Goal: Task Accomplishment & Management: Manage account settings

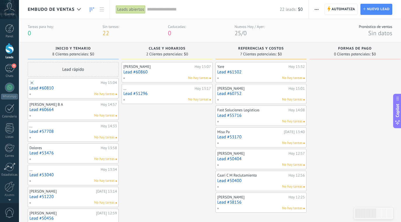
scroll to position [6, 0]
click at [9, 70] on div "4" at bounding box center [9, 68] width 9 height 8
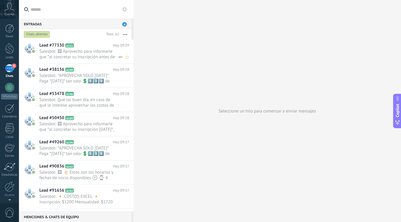
click at [82, 49] on span "Salesbot: 🖼 Aprovecho para informarle que *al concretar su inscripción antes de…" at bounding box center [78, 54] width 79 height 11
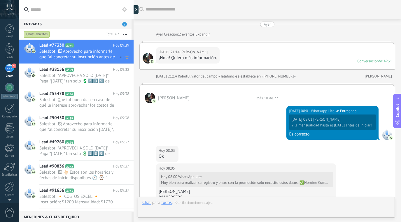
scroll to position [343, 0]
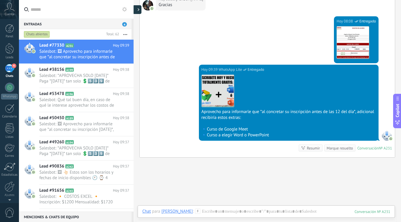
click at [138, 10] on icon at bounding box center [139, 9] width 2 height 3
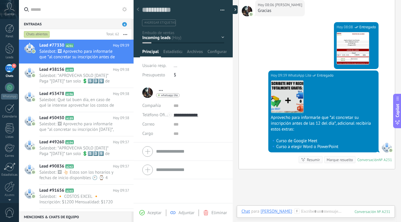
scroll to position [9, 0]
click at [0, 0] on div "Inicio y temario clase y horarios referencias y costos Formas de pago Rec Diario" at bounding box center [0, 0] width 0 height 0
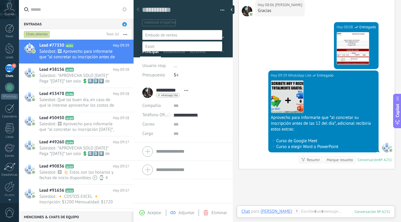
click at [0, 0] on label "CON DATOS" at bounding box center [0, 0] width 0 height 0
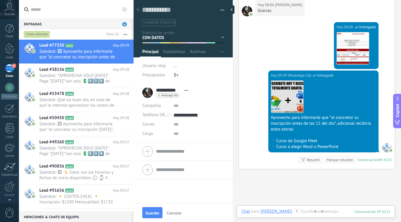
click at [342, 162] on div "Marque resuelto" at bounding box center [340, 160] width 26 height 6
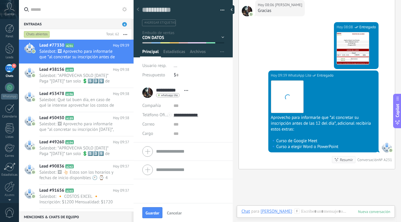
scroll to position [364, 0]
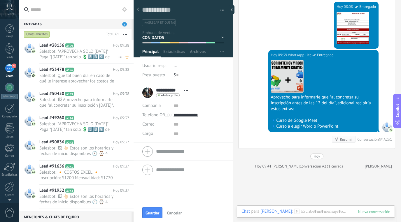
click at [110, 60] on span "Salesbot: *APROVECHA SOLO [DATE]* Paga *[DATE]* tan solo 💲5️⃣3️⃣9️⃣ de inscripc…" at bounding box center [78, 54] width 79 height 11
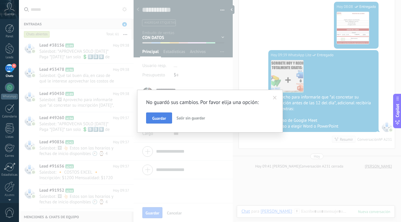
click at [163, 116] on span "Guardar" at bounding box center [159, 118] width 14 height 4
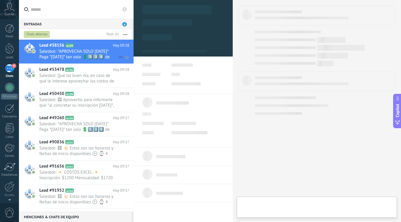
click at [104, 54] on span "Salesbot: *APROVECHA SOLO [DATE]* Paga *[DATE]* tan solo 💲5️⃣3️⃣9️⃣ de inscripc…" at bounding box center [78, 54] width 79 height 11
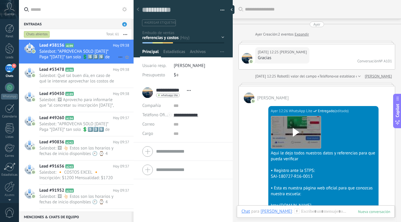
scroll to position [784, 0]
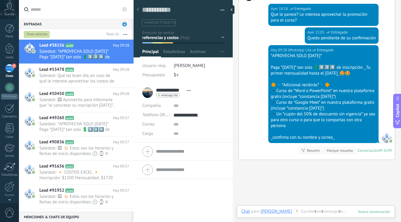
click at [0, 0] on div "Inicio y temario clase y horarios referencias y costos Formas de pago Rec Diari…" at bounding box center [0, 0] width 0 height 0
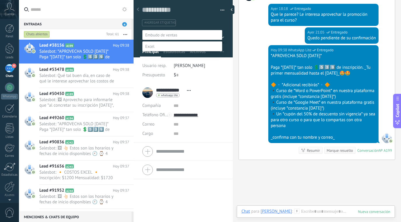
click at [0, 0] on label "Rec Diario" at bounding box center [0, 0] width 0 height 0
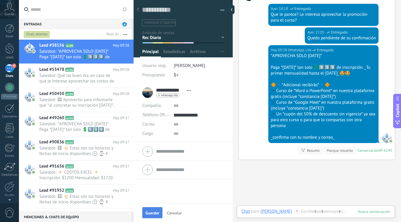
click at [153, 208] on div "Guardar Cancelar" at bounding box center [183, 212] width 99 height 19
click at [156, 211] on span "Guardar" at bounding box center [153, 213] width 14 height 4
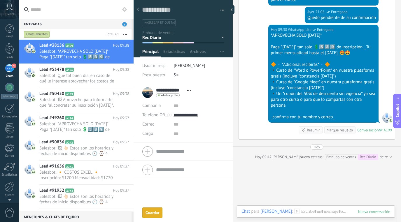
click at [342, 133] on div "Marque resuelto" at bounding box center [340, 131] width 26 height 6
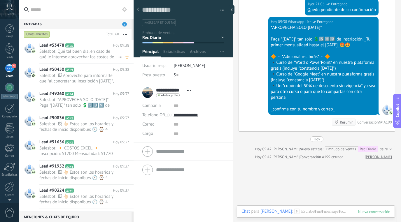
click at [103, 53] on span "Salesbot: Qué tal buen día, en caso de qué le interese aprovechar los costos de…" at bounding box center [78, 54] width 79 height 11
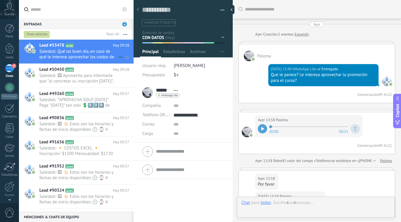
scroll to position [529, 0]
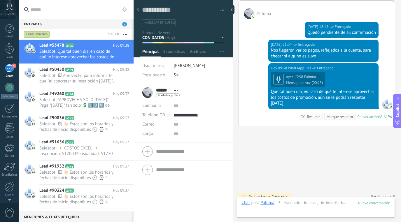
click at [342, 114] on div "Marque resuelto" at bounding box center [340, 117] width 26 height 6
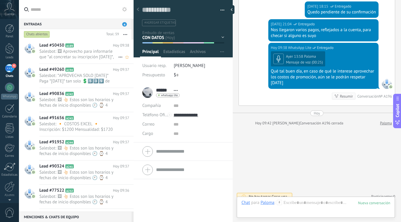
click at [83, 53] on span "Salesbot: 🖼 Aprovecho para informarle que *al concretar su inscripción [DATE]*,…" at bounding box center [78, 54] width 79 height 11
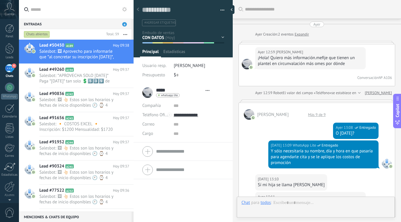
scroll to position [503, 0]
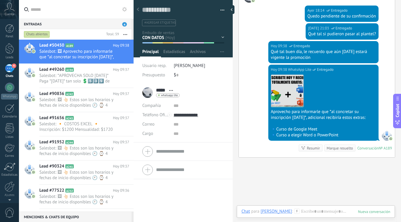
click at [222, 39] on div at bounding box center [184, 26] width 100 height 61
click at [338, 146] on div "Marque resuelto" at bounding box center [340, 149] width 26 height 6
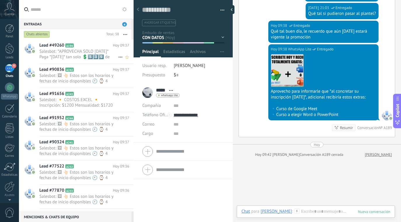
click at [94, 54] on span "Salesbot: *APROVECHA SOLO [DATE]* Paga *[DATE]* tan solo 💲5️⃣3️⃣9️⃣ de inscripc…" at bounding box center [78, 54] width 79 height 11
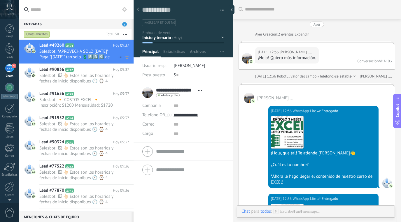
scroll to position [1040, 0]
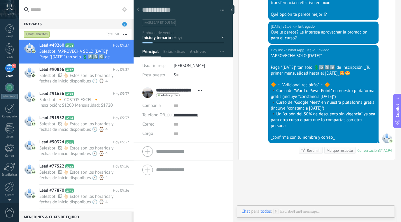
click at [0, 0] on div "Inicio y temario clase y horarios referencias y costos Formas de pago Rec Diari…" at bounding box center [0, 0] width 0 height 0
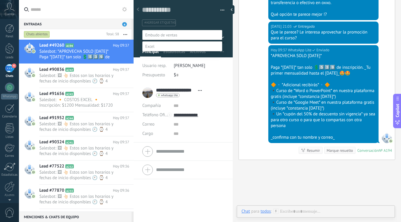
click at [0, 0] on label "Rec Diario" at bounding box center [0, 0] width 0 height 0
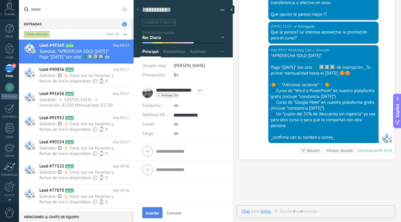
click at [154, 218] on button "Guardar" at bounding box center [152, 213] width 20 height 11
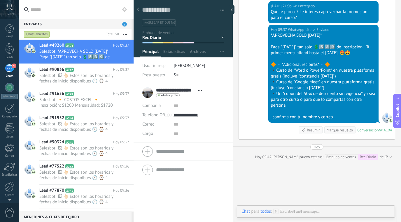
click at [343, 133] on div "Marque resuelto" at bounding box center [340, 131] width 26 height 6
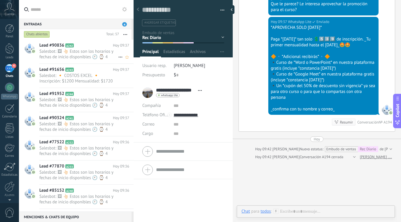
click at [97, 51] on span "Salesbot: 🖼 👆🏻 Estos son los horarios y fechas de inicio disponibles 🕘 ⌚ 4 hora…" at bounding box center [78, 54] width 79 height 11
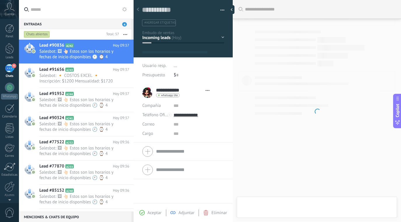
click at [0, 0] on div "Inicio y temario clase y horarios referencias y costos Formas de pago Rec Diario" at bounding box center [0, 0] width 0 height 0
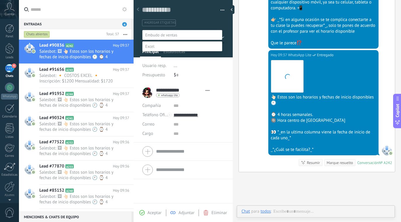
scroll to position [9, 0]
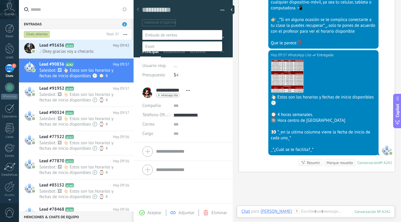
click at [0, 0] on label "clase y horarios" at bounding box center [0, 0] width 0 height 0
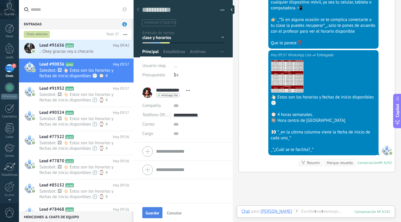
click at [154, 213] on span "Guardar" at bounding box center [153, 213] width 14 height 4
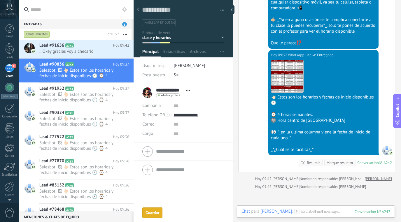
scroll to position [412, 0]
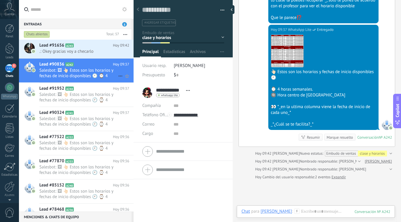
click at [117, 79] on icon at bounding box center [120, 76] width 7 height 7
click at [342, 137] on div at bounding box center [200, 111] width 401 height 222
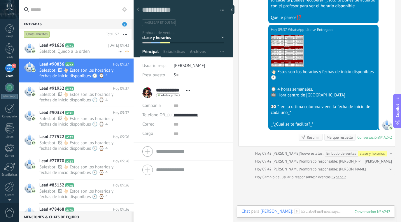
click at [105, 48] on h2 "Lead #91656 A243" at bounding box center [73, 46] width 69 height 6
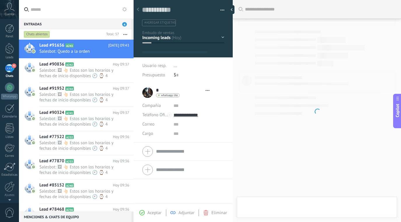
scroll to position [9, 0]
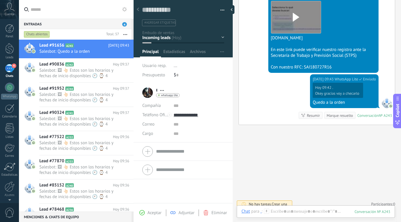
click at [0, 0] on div "Inicio y temario clase y horarios referencias y costos Formas de pago Rec Diario" at bounding box center [0, 0] width 0 height 0
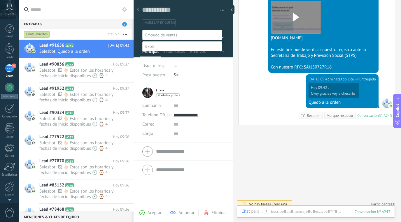
click at [0, 0] on label "referencias y costos" at bounding box center [0, 0] width 0 height 0
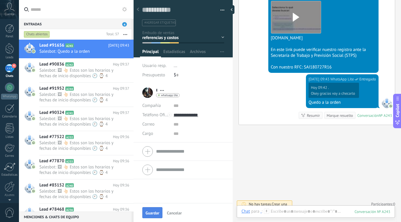
click at [155, 212] on span "Guardar" at bounding box center [153, 213] width 14 height 4
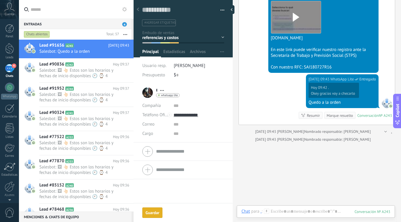
scroll to position [801, 0]
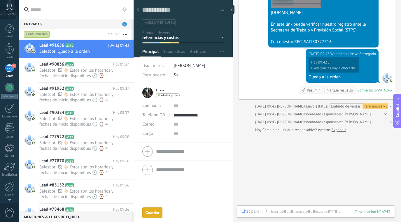
click at [339, 93] on div "Marque resuelto" at bounding box center [340, 91] width 26 height 6
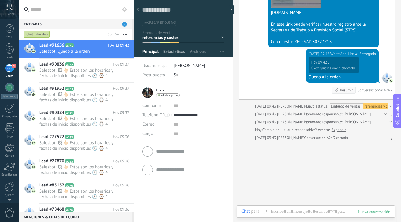
scroll to position [809, 0]
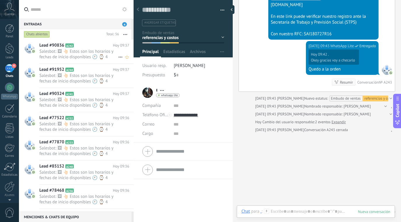
click at [93, 53] on span "Salesbot: 🖼 👆🏻 Estos son los horarios y fechas de inicio disponibles 🕘 ⌚ 4 hora…" at bounding box center [78, 54] width 79 height 11
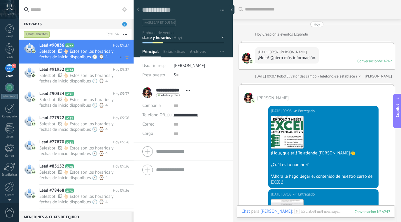
scroll to position [387, 0]
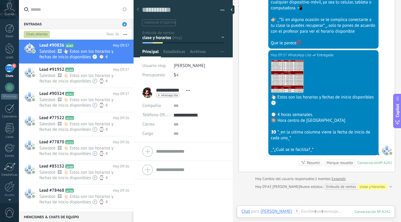
click at [335, 162] on div "Marque resuelto" at bounding box center [340, 163] width 26 height 6
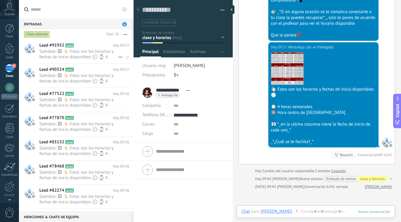
click at [106, 56] on span "Salesbot: 🖼 👆🏻 Estos son los horarios y fechas de inicio disponibles 🕘 ⌚ 4 hora…" at bounding box center [78, 54] width 79 height 11
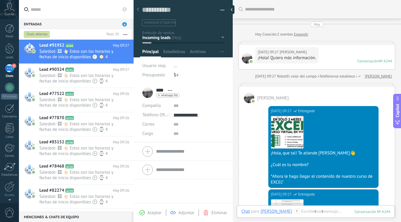
scroll to position [387, 0]
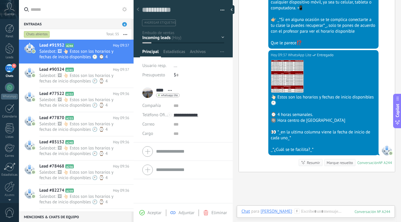
click at [223, 37] on div at bounding box center [184, 26] width 100 height 61
click at [0, 0] on div "Inicio y temario clase y horarios referencias y costos Formas de pago Rec Diario" at bounding box center [0, 0] width 0 height 0
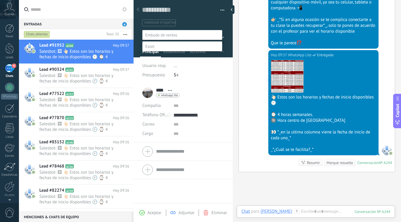
click at [0, 0] on label "clase y horarios" at bounding box center [0, 0] width 0 height 0
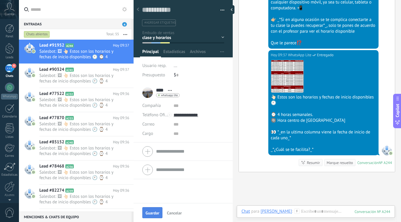
click at [153, 214] on span "Guardar" at bounding box center [153, 213] width 14 height 4
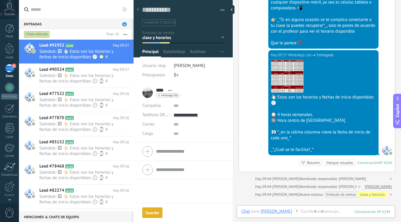
scroll to position [412, 0]
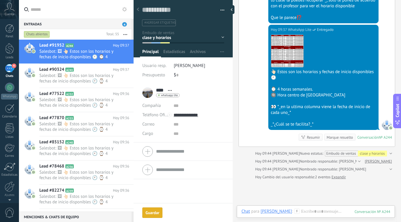
click at [337, 140] on div "Marque resuelto" at bounding box center [340, 138] width 26 height 6
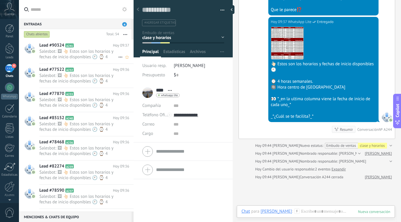
click at [100, 55] on span "Salesbot: 🖼 👆🏻 Estos son los horarios y fechas de inicio disponibles 🕘 ⌚ 4 hora…" at bounding box center [78, 54] width 79 height 11
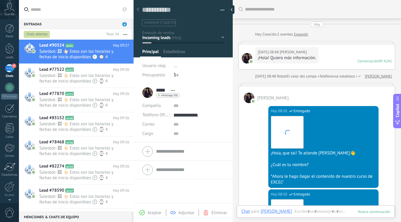
scroll to position [387, 0]
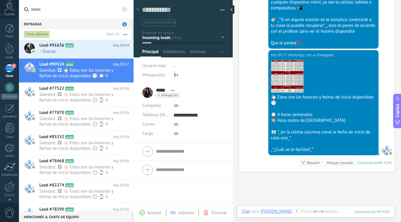
click at [222, 37] on div at bounding box center [184, 26] width 100 height 61
click at [0, 0] on div "Inicio y temario clase y horarios referencias y costos Formas de pago Rec Diario" at bounding box center [0, 0] width 0 height 0
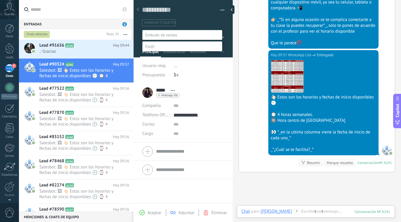
click at [0, 0] on label "clase y horarios" at bounding box center [0, 0] width 0 height 0
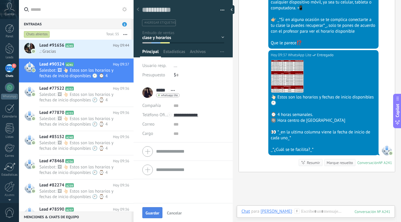
click at [157, 215] on span "Guardar" at bounding box center [153, 213] width 14 height 4
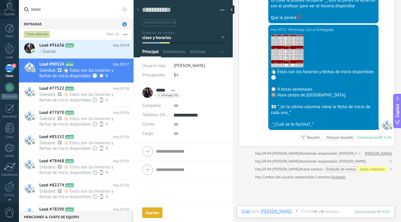
click at [337, 137] on div "Marque resuelto" at bounding box center [340, 138] width 26 height 6
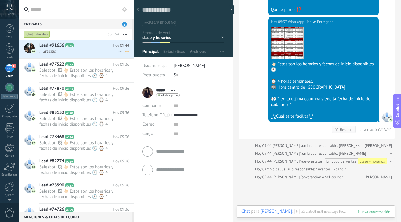
click at [97, 49] on span ".: Gracias" at bounding box center [78, 52] width 79 height 6
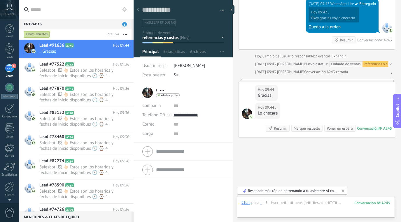
scroll to position [881, 0]
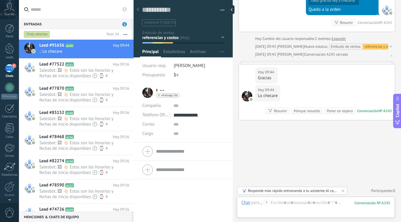
click at [304, 111] on div "Marque resuelto" at bounding box center [307, 111] width 26 height 6
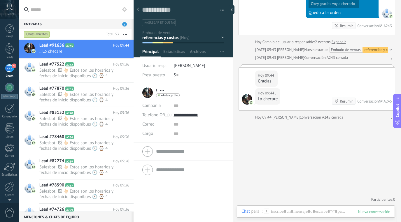
scroll to position [878, 0]
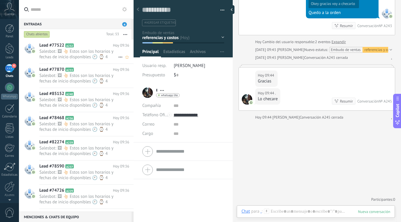
click at [86, 46] on h2 "Lead #77522 A232" at bounding box center [76, 46] width 74 height 6
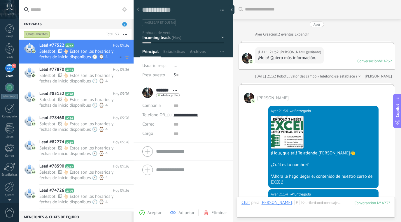
scroll to position [387, 0]
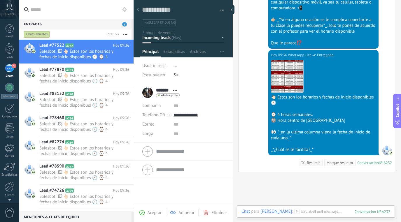
click at [0, 0] on div "Inicio y temario clase y horarios referencias y costos Formas de pago Rec Diario" at bounding box center [0, 0] width 0 height 0
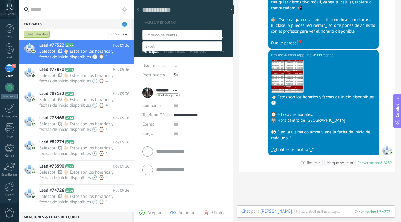
click at [0, 0] on label "clase y horarios" at bounding box center [0, 0] width 0 height 0
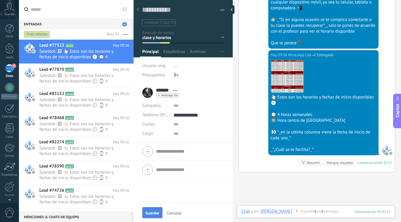
click at [154, 210] on button "Guardar" at bounding box center [152, 213] width 20 height 11
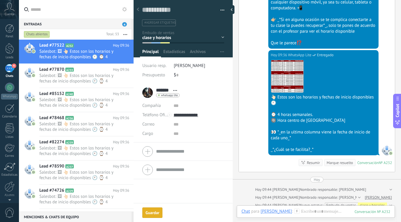
scroll to position [423, 0]
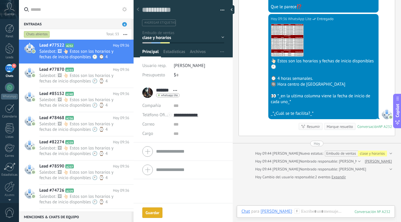
click at [337, 126] on div "Marque resuelto" at bounding box center [340, 127] width 26 height 6
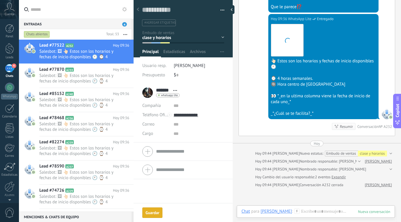
scroll to position [431, 0]
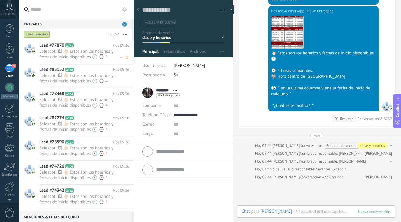
click at [121, 52] on span "Salesbot: 🖼 👆🏻 Estos son los horarios y fechas de inicio disponibles 🕘 ⌚ 4 hora…" at bounding box center [84, 54] width 90 height 11
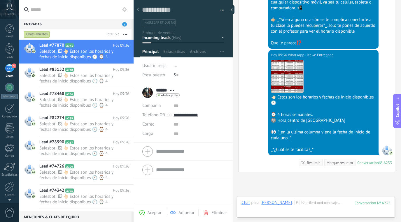
scroll to position [9, 0]
click at [0, 0] on div "Inicio y temario clase y horarios referencias y costos Formas de pago Rec Diario" at bounding box center [0, 0] width 0 height 0
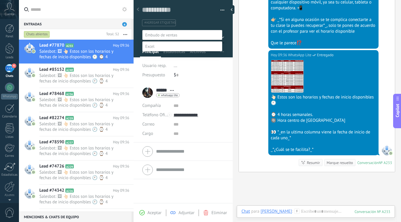
click at [0, 0] on label "clase y horarios" at bounding box center [0, 0] width 0 height 0
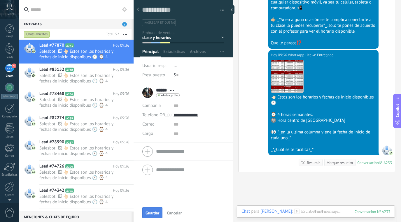
click at [155, 214] on span "Guardar" at bounding box center [153, 213] width 14 height 4
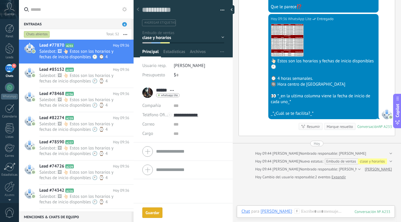
click at [337, 124] on div "Marque resuelto" at bounding box center [340, 127] width 26 height 6
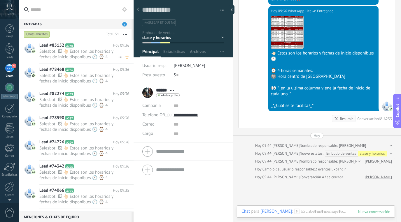
click at [86, 55] on span "Salesbot: 🖼 👆🏻 Estos son los horarios y fechas de inicio disponibles 🕘 ⌚ 4 hora…" at bounding box center [78, 54] width 79 height 11
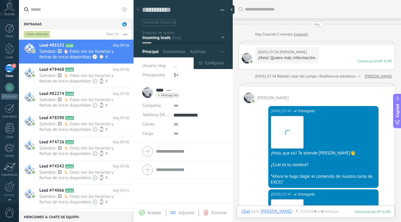
scroll to position [9, 0]
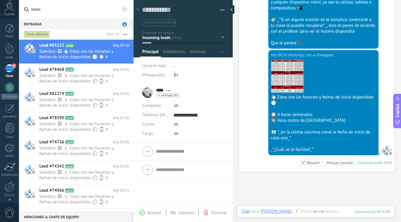
click at [0, 0] on div "Inicio y temario clase y horarios referencias y costos Formas de pago Rec Diario" at bounding box center [0, 0] width 0 height 0
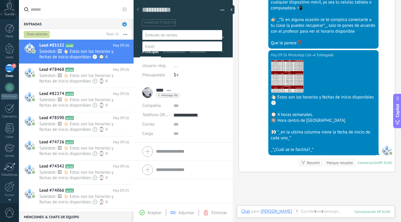
click at [0, 0] on label "clase y horarios" at bounding box center [0, 0] width 0 height 0
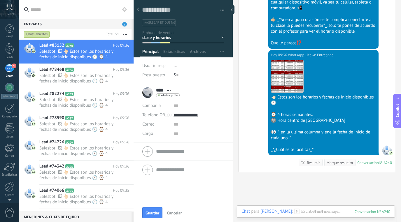
click at [340, 164] on div "Marque resuelto" at bounding box center [340, 163] width 26 height 6
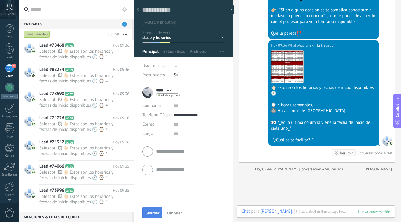
click at [154, 213] on span "Guardar" at bounding box center [153, 213] width 14 height 4
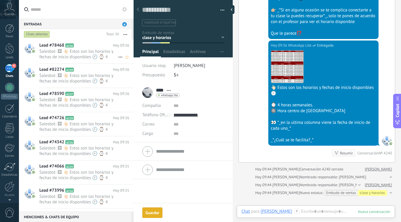
scroll to position [420, 0]
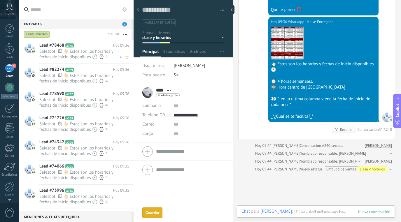
click at [102, 51] on span "Salesbot: 🖼 👆🏻 Estos son los horarios y fechas de inicio disponibles 🕘 ⌚ 4 hora…" at bounding box center [78, 54] width 79 height 11
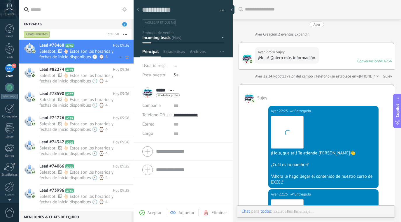
scroll to position [387, 0]
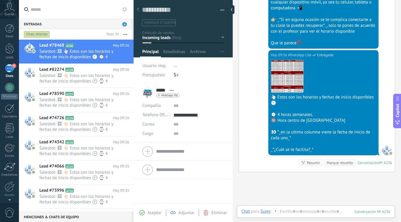
click at [0, 0] on div "Inicio y temario clase y horarios referencias y costos Formas de pago Rec Diario" at bounding box center [0, 0] width 0 height 0
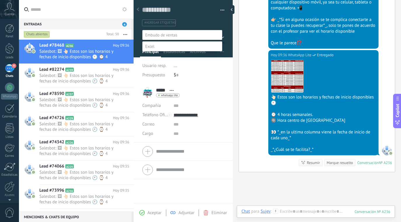
click at [0, 0] on label "clase y horarios" at bounding box center [0, 0] width 0 height 0
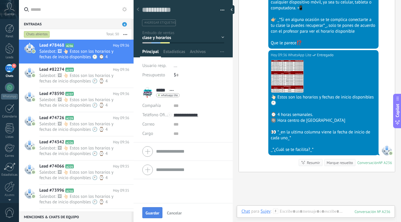
click at [153, 213] on span "Guardar" at bounding box center [153, 213] width 14 height 4
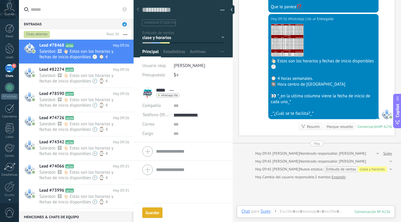
click at [341, 127] on div "Marque resuelto" at bounding box center [340, 127] width 26 height 6
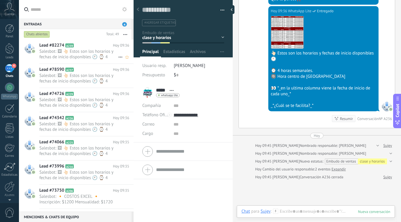
click at [96, 52] on span "Salesbot: 🖼 👆🏻 Estos son los horarios y fechas de inicio disponibles 🕘 ⌚ 4 hora…" at bounding box center [78, 54] width 79 height 11
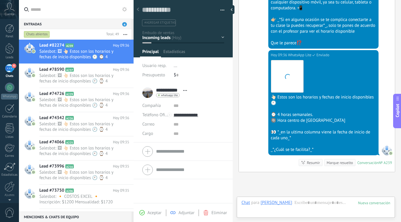
scroll to position [9, 0]
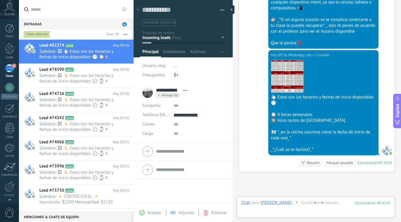
click at [0, 0] on div "Inicio y temario clase y horarios referencias y costos Formas de pago Rec Diario" at bounding box center [0, 0] width 0 height 0
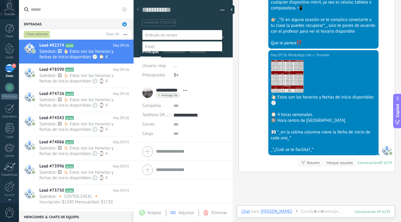
click at [0, 0] on label "clase y horarios" at bounding box center [0, 0] width 0 height 0
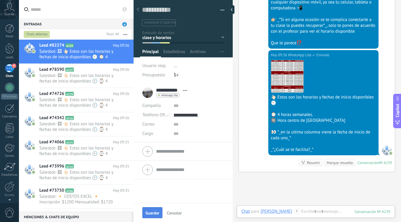
click at [156, 215] on span "Guardar" at bounding box center [153, 213] width 14 height 4
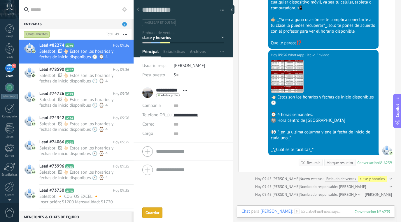
scroll to position [412, 0]
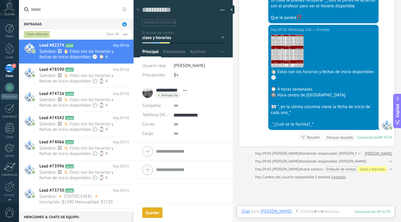
click at [337, 137] on div "Marque resuelto" at bounding box center [340, 138] width 26 height 6
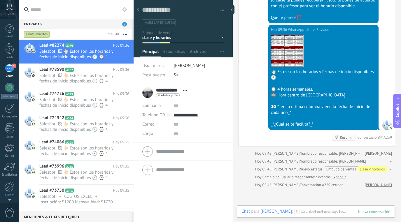
scroll to position [420, 0]
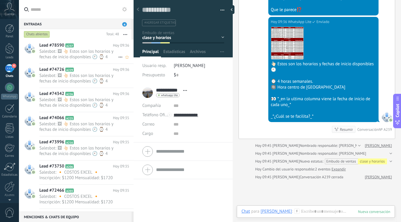
click at [86, 43] on h2 "Lead #78590 A237" at bounding box center [76, 46] width 74 height 6
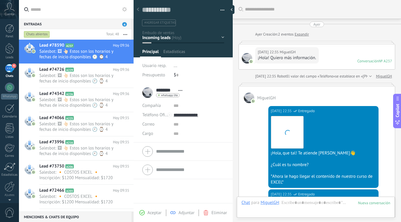
scroll to position [9, 0]
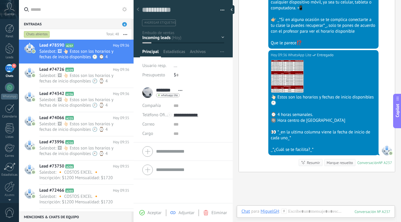
click at [222, 37] on div at bounding box center [184, 26] width 100 height 61
click at [0, 0] on div "Inicio y temario clase y horarios referencias y costos Formas de pago Rec Diario" at bounding box center [0, 0] width 0 height 0
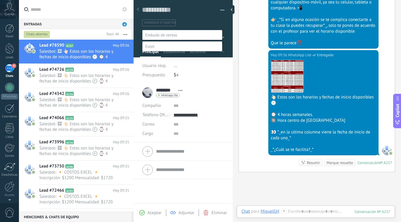
click at [0, 0] on label "clase y horarios" at bounding box center [0, 0] width 0 height 0
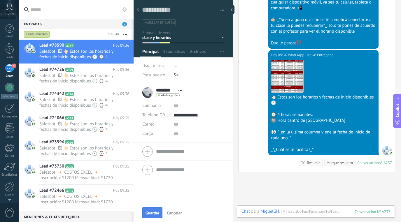
click at [156, 212] on span "Guardar" at bounding box center [153, 213] width 14 height 4
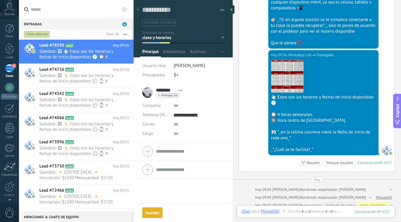
scroll to position [423, 0]
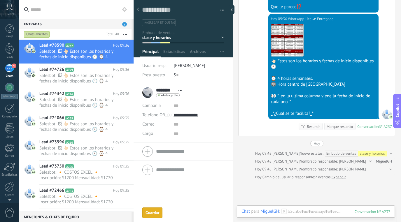
click at [331, 126] on div "Marque resuelto" at bounding box center [340, 127] width 26 height 6
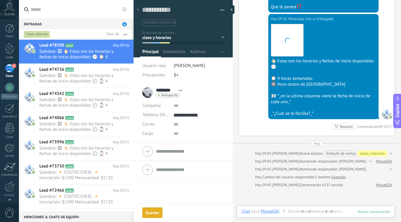
scroll to position [431, 0]
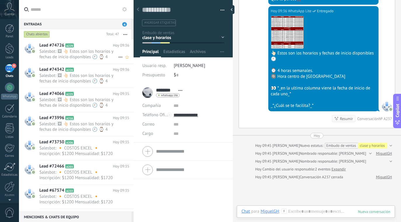
click at [97, 50] on span "Salesbot: 🖼 👆🏻 Estos son los horarios y fechas de inicio disponibles 🕘 ⌚ 4 hora…" at bounding box center [78, 54] width 79 height 11
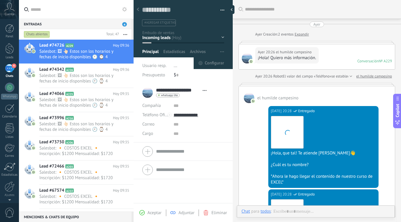
scroll to position [387, 0]
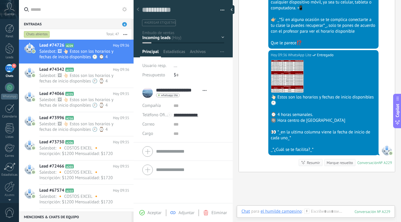
click at [0, 0] on div "Inicio y temario clase y horarios referencias y costos Formas de pago Rec Diario" at bounding box center [0, 0] width 0 height 0
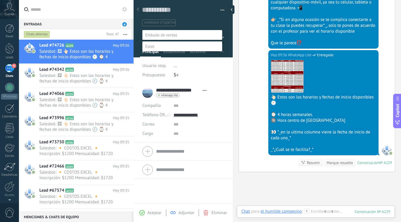
click at [0, 0] on label "clase y horarios" at bounding box center [0, 0] width 0 height 0
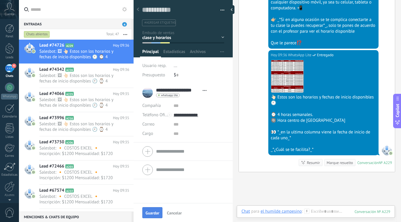
click at [157, 211] on span "Guardar" at bounding box center [153, 213] width 14 height 4
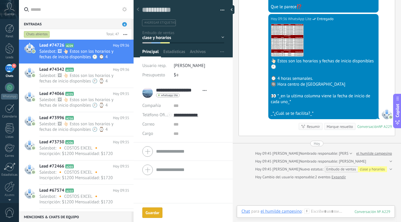
click at [343, 125] on div "Marque resuelto" at bounding box center [340, 127] width 26 height 6
click at [86, 55] on span "Salesbot: 🖼 👆🏻 Estos son los horarios y fechas de inicio disponibles 🕘 ⌚ 4 hora…" at bounding box center [78, 54] width 79 height 11
click at [336, 127] on div "Marque resuelto" at bounding box center [340, 127] width 26 height 6
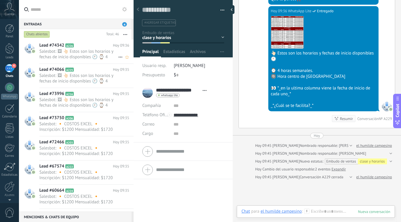
click at [108, 53] on span "Salesbot: 🖼 👆🏻 Estos son los horarios y fechas de inicio disponibles 🕘 ⌚ 4 hora…" at bounding box center [78, 54] width 79 height 11
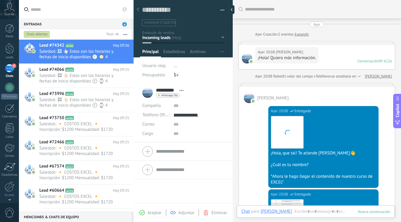
scroll to position [387, 0]
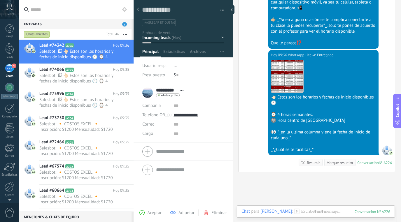
click at [0, 0] on div "Inicio y temario clase y horarios referencias y costos Formas de pago Rec Diario" at bounding box center [0, 0] width 0 height 0
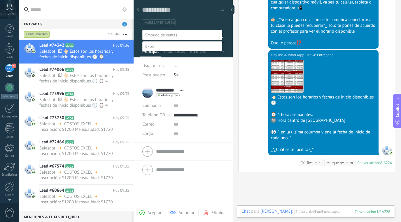
click at [0, 0] on label "clase y horarios" at bounding box center [0, 0] width 0 height 0
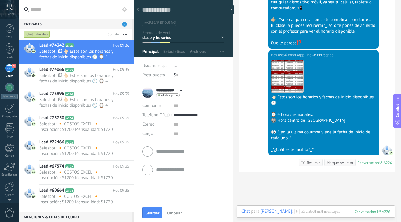
click at [343, 163] on div "Marque resuelto" at bounding box center [340, 163] width 26 height 6
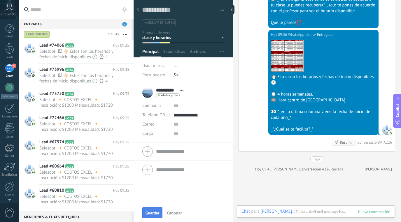
click at [159, 210] on button "Guardar" at bounding box center [152, 213] width 20 height 11
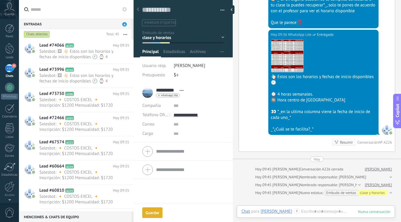
scroll to position [431, 0]
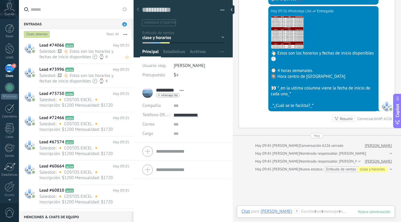
click at [86, 52] on span "Salesbot: 🖼 👆🏻 Estos son los horarios y fechas de inicio disponibles 🕘 ⌚ 4 hora…" at bounding box center [78, 54] width 79 height 11
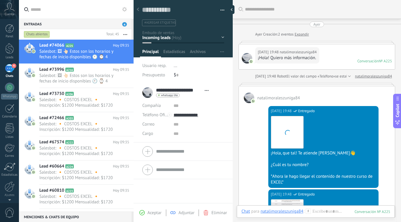
scroll to position [387, 0]
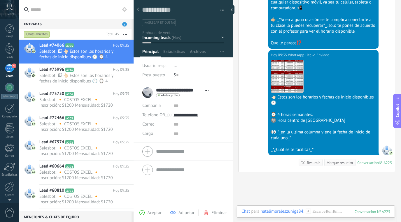
click at [0, 0] on div "Inicio y temario clase y horarios referencias y costos Formas de pago Rec Diario" at bounding box center [0, 0] width 0 height 0
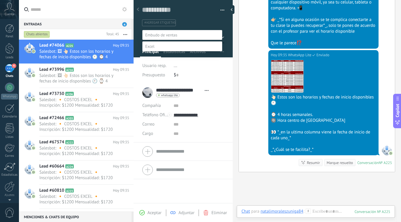
click at [0, 0] on label "clase y horarios" at bounding box center [0, 0] width 0 height 0
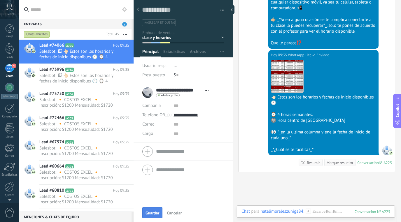
click at [155, 209] on button "Guardar" at bounding box center [152, 213] width 20 height 11
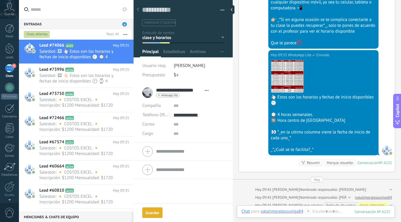
scroll to position [423, 0]
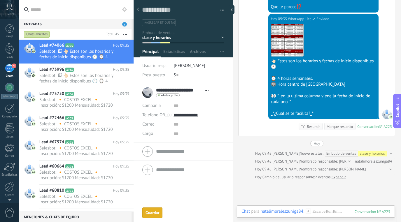
click at [337, 129] on div "Marque resuelto" at bounding box center [340, 127] width 26 height 6
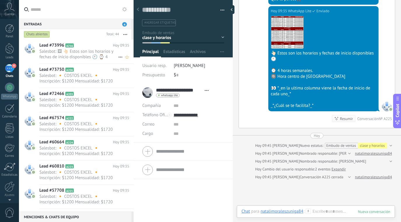
click at [81, 45] on h2 "Lead #73996 A216" at bounding box center [76, 46] width 74 height 6
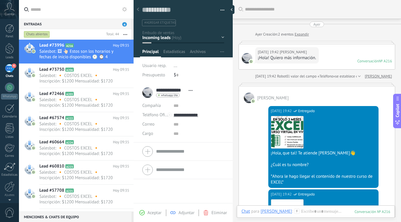
scroll to position [387, 0]
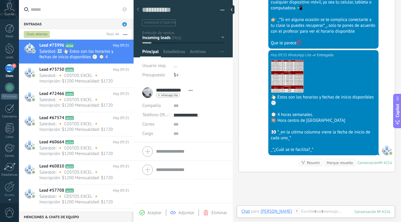
click at [0, 0] on div "Inicio y temario clase y horarios referencias y costos Formas de pago Rec Diario" at bounding box center [0, 0] width 0 height 0
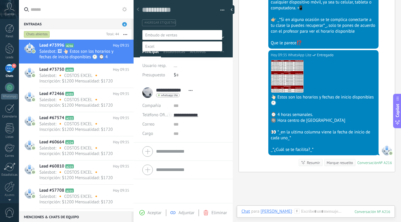
click at [0, 0] on label "clase y horarios" at bounding box center [0, 0] width 0 height 0
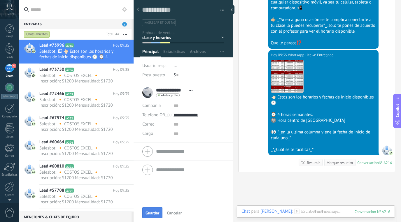
click at [152, 216] on button "Guardar" at bounding box center [152, 213] width 20 height 11
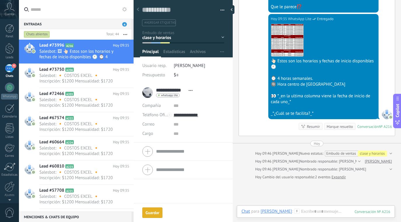
click at [345, 124] on div "Marque resuelto" at bounding box center [340, 127] width 26 height 6
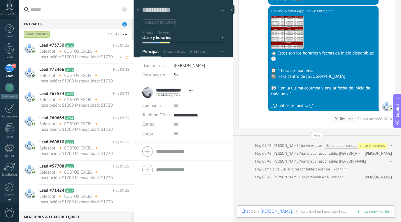
click at [89, 48] on h2 "Lead #73750 A206" at bounding box center [76, 46] width 74 height 6
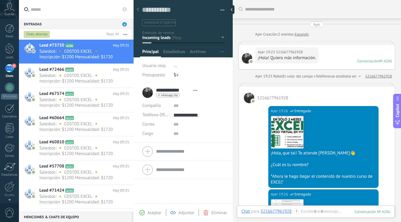
scroll to position [525, 0]
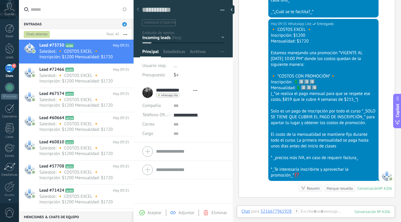
click at [0, 0] on div "Inicio y temario clase y horarios referencias y costos Formas de pago Rec Diario" at bounding box center [0, 0] width 0 height 0
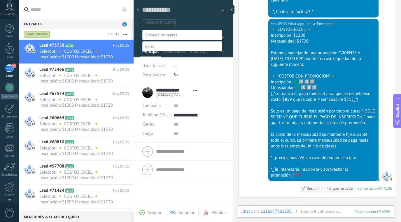
click at [0, 0] on label "referencias y costos" at bounding box center [0, 0] width 0 height 0
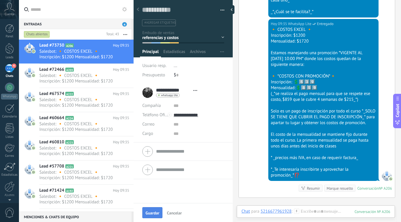
click at [154, 213] on span "Guardar" at bounding box center [153, 213] width 14 height 4
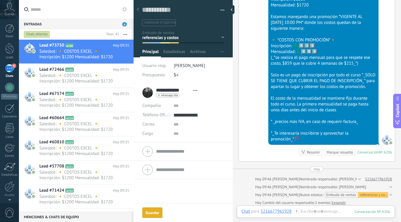
click at [336, 155] on div "Marque resuelto" at bounding box center [340, 153] width 26 height 6
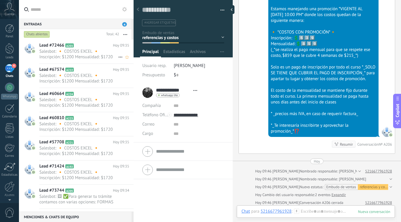
click at [102, 52] on span "Salesbot: 🔸 COSTOS EXCEL 🔸 Inscripción: $1200 Mensualidad: $1720 Estamos maneja…" at bounding box center [78, 54] width 79 height 11
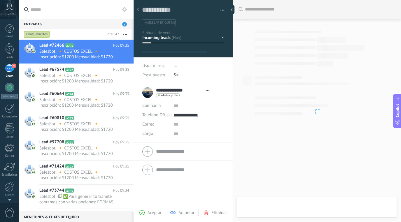
scroll to position [9, 0]
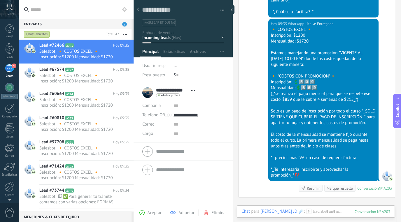
click at [0, 0] on div "Inicio y temario clase y horarios referencias y costos Formas de pago Rec Diario" at bounding box center [0, 0] width 0 height 0
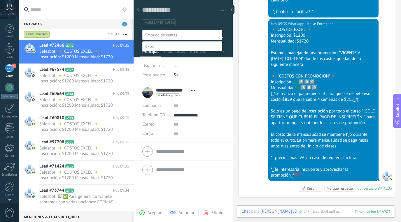
click at [0, 0] on label "referencias y costos" at bounding box center [0, 0] width 0 height 0
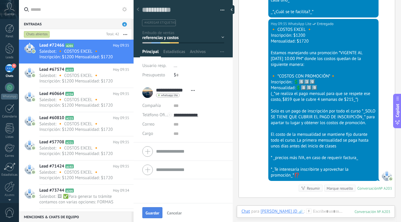
click at [158, 211] on span "Guardar" at bounding box center [153, 213] width 14 height 4
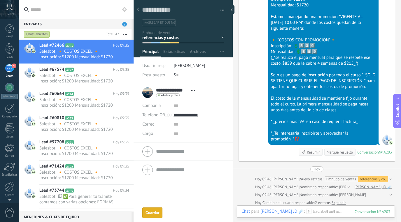
click at [344, 155] on div "Marque resuelto" at bounding box center [340, 153] width 26 height 6
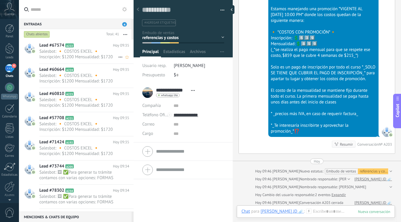
click at [98, 56] on span "Salesbot: 🔸 COSTOS EXCEL 🔸 Inscripción: $1200 Mensualidad: $1720 Estamos maneja…" at bounding box center [78, 54] width 79 height 11
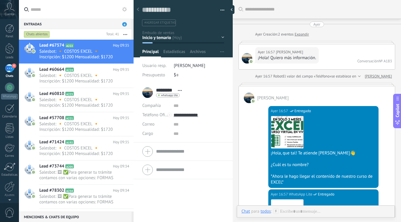
scroll to position [593, 0]
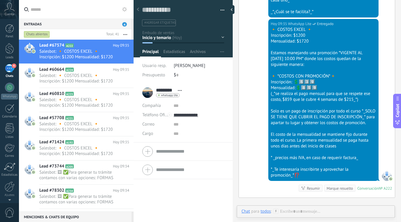
click at [0, 0] on div "Inicio y temario clase y horarios referencias y costos Formas de pago Rec Diari…" at bounding box center [0, 0] width 0 height 0
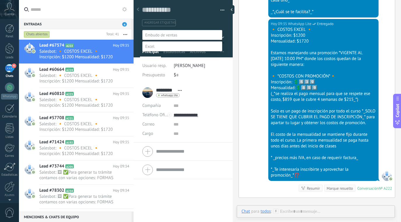
click at [0, 0] on label "referencias y costos" at bounding box center [0, 0] width 0 height 0
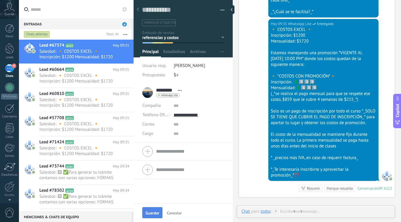
click at [156, 208] on button "Guardar" at bounding box center [152, 213] width 20 height 11
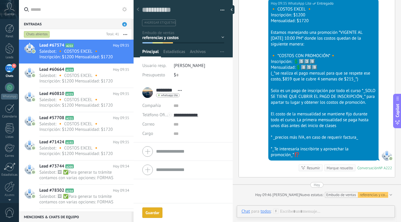
click at [340, 171] on div "Marque resuelto" at bounding box center [340, 169] width 26 height 6
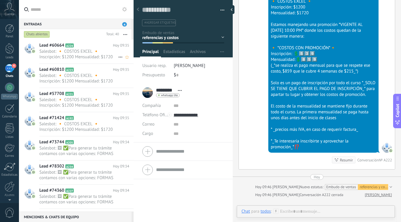
click at [99, 57] on span "Salesbot: 🔸 COSTOS EXCEL 🔸 Inscripción: $1200 Mensualidad: $1720 Estamos maneja…" at bounding box center [78, 54] width 79 height 11
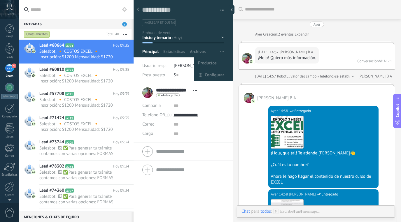
scroll to position [9, 0]
click at [0, 0] on div "Inicio y temario clase y horarios referencias y costos Formas de pago Rec Diari…" at bounding box center [0, 0] width 0 height 0
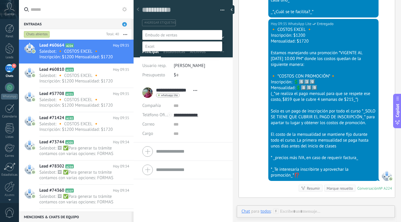
click at [0, 0] on label "referencias y costos" at bounding box center [0, 0] width 0 height 0
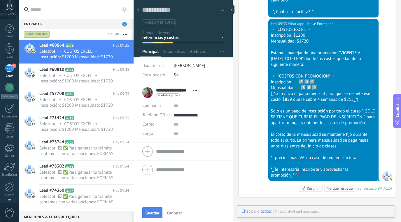
click at [156, 210] on button "Guardar" at bounding box center [152, 213] width 20 height 11
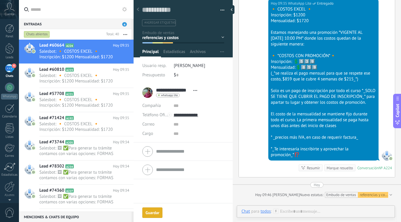
click at [338, 171] on div "Marque resuelto" at bounding box center [340, 169] width 26 height 6
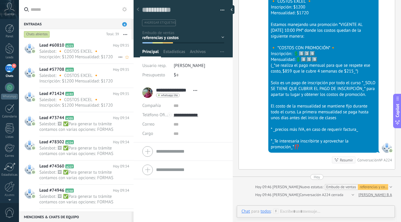
click at [86, 50] on span "Salesbot: 🔸 COSTOS EXCEL 🔸 Inscripción: $1200 Mensualidad: $1720 Estamos maneja…" at bounding box center [78, 54] width 79 height 11
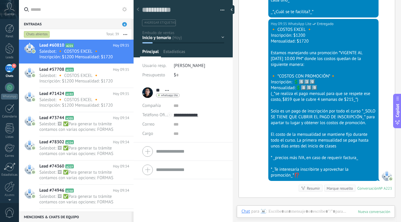
scroll to position [9, 0]
click at [224, 38] on div at bounding box center [184, 26] width 100 height 61
click at [222, 38] on div at bounding box center [184, 26] width 100 height 61
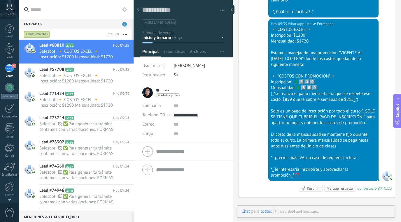
click at [0, 0] on div "Inicio y temario clase y horarios referencias y costos Formas de pago Rec Diari…" at bounding box center [0, 0] width 0 height 0
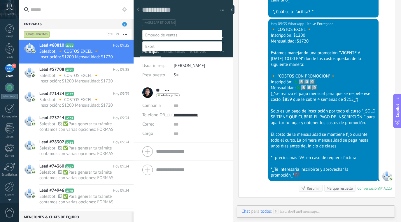
click at [0, 0] on label "referencias y costos" at bounding box center [0, 0] width 0 height 0
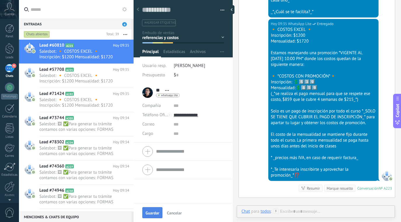
click at [149, 215] on span "Guardar" at bounding box center [153, 213] width 14 height 4
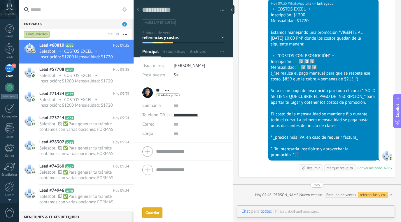
click at [340, 171] on div "Marque resuelto" at bounding box center [340, 169] width 26 height 6
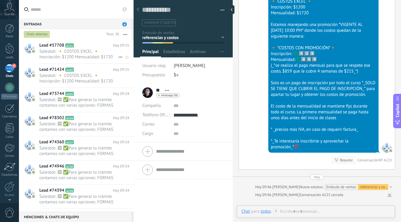
click at [92, 59] on span "Salesbot: 🔸 COSTOS EXCEL 🔸 Inscripción: $1200 Mensualidad: $1720 Estamos maneja…" at bounding box center [78, 54] width 79 height 11
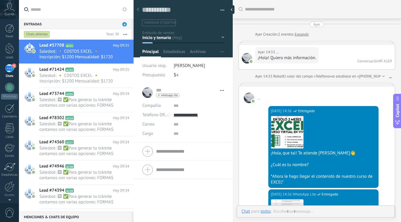
scroll to position [593, 0]
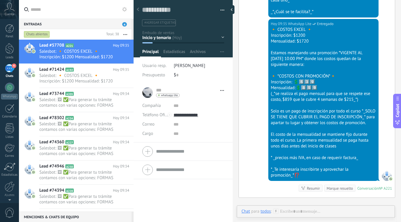
click at [223, 37] on div at bounding box center [184, 26] width 100 height 61
click at [0, 0] on div "Inicio y temario clase y horarios referencias y costos Formas de pago Rec Diari…" at bounding box center [0, 0] width 0 height 0
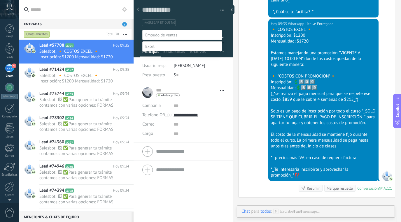
click at [0, 0] on label "referencias y costos" at bounding box center [0, 0] width 0 height 0
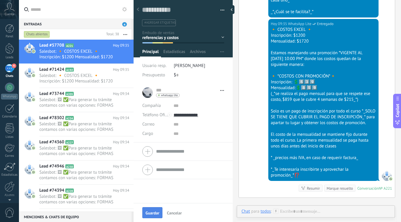
click at [158, 212] on span "Guardar" at bounding box center [153, 213] width 14 height 4
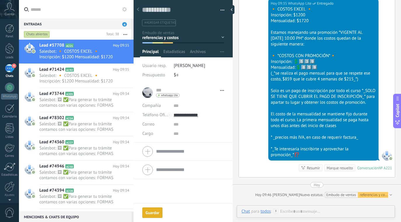
click at [346, 171] on div "Marque resuelto" at bounding box center [340, 169] width 26 height 6
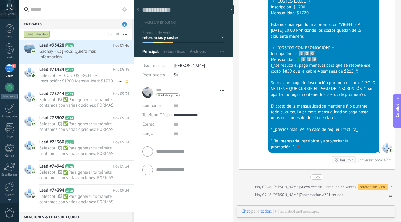
click at [102, 73] on div "Lead #71424 A192 [DATE] 09:35 Salesbot: 🔸 COSTOS EXCEL 🔸 Inscripción: $1200 Men…" at bounding box center [86, 76] width 94 height 24
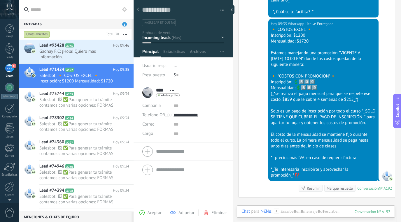
click at [0, 0] on div "Inicio y temario clase y horarios referencias y costos Formas de pago Rec Diario" at bounding box center [0, 0] width 0 height 0
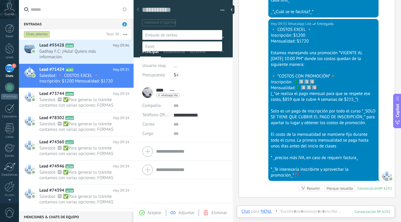
click at [0, 0] on label "referencias y costos" at bounding box center [0, 0] width 0 height 0
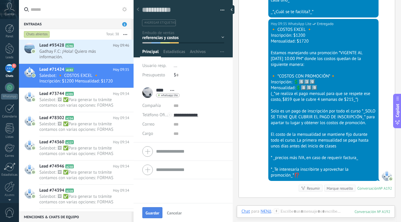
click at [155, 213] on span "Guardar" at bounding box center [153, 213] width 14 height 4
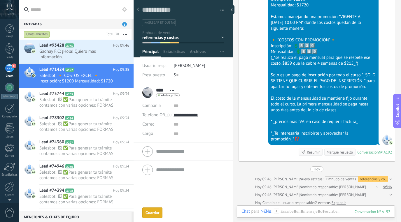
click at [337, 155] on div "Marque resuelto" at bounding box center [340, 153] width 26 height 6
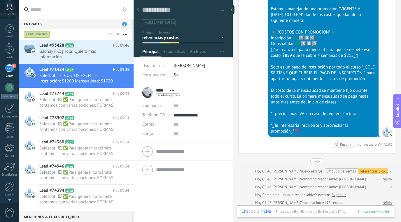
click at [337, 154] on div "[DATE] 09:35 WhatsApp Lite Entregado 🔸 COSTOS EXCEL 🔸 Inscripción: $1200 Mensua…" at bounding box center [317, 64] width 156 height 179
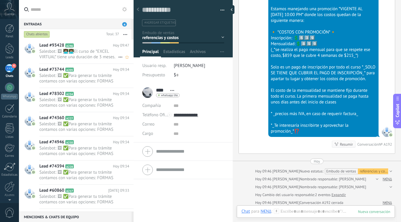
click at [97, 59] on span "Salesbot: 🖼 👩🏽‍💻👨🏽‍💻El curso de *EXCEL VIRTUAL* tiene una duración de 3 meses. …" at bounding box center [78, 54] width 79 height 11
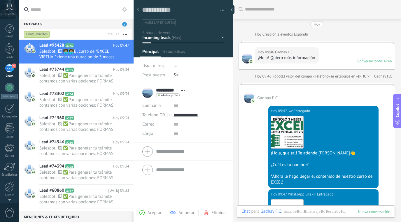
scroll to position [9, 0]
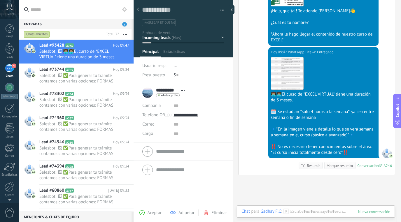
click at [0, 0] on div "Inicio y temario clase y horarios referencias y costos Formas de pago Rec Diario" at bounding box center [0, 0] width 0 height 0
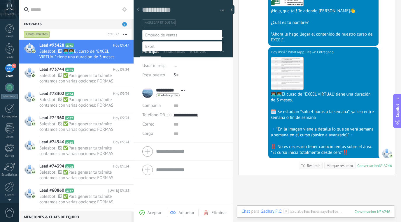
click at [0, 0] on label "Inicio y temario" at bounding box center [0, 0] width 0 height 0
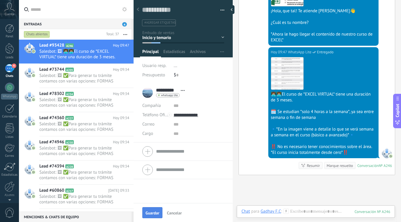
click at [153, 214] on span "Guardar" at bounding box center [153, 213] width 14 height 4
click at [341, 166] on div "Marque resuelto" at bounding box center [340, 166] width 26 height 6
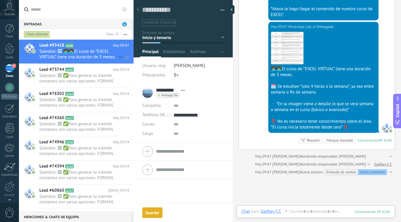
scroll to position [176, 0]
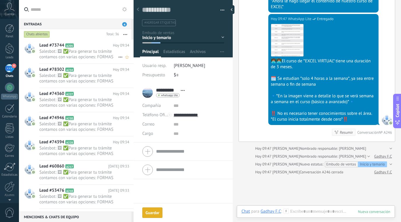
click at [108, 51] on span "Salesbot: 🖼 ✅Para generar tu trámite contamos con varias opciones: FORMAS DE PA…" at bounding box center [78, 54] width 79 height 11
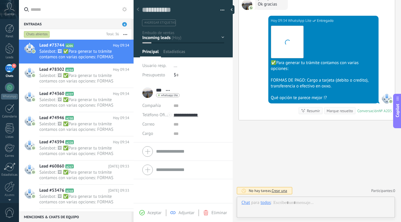
scroll to position [9, 0]
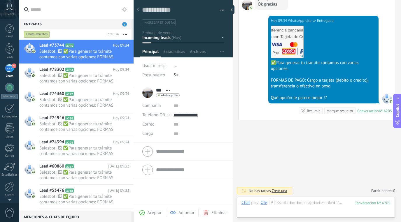
click at [0, 0] on div "Inicio y temario clase y horarios referencias y costos Formas de pago Rec Diario" at bounding box center [0, 0] width 0 height 0
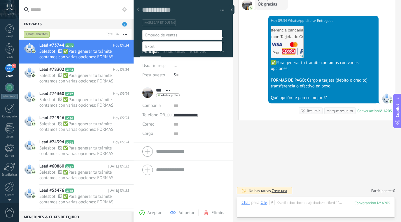
click at [0, 0] on label "Formas de pago" at bounding box center [0, 0] width 0 height 0
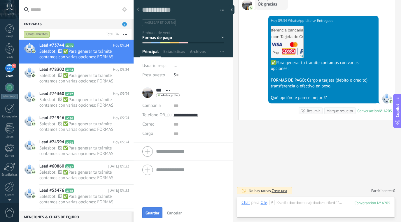
click at [158, 214] on span "Guardar" at bounding box center [153, 213] width 14 height 4
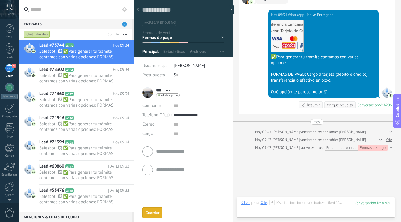
scroll to position [849, 0]
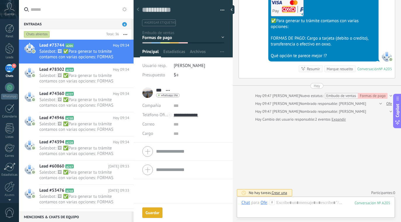
click at [342, 72] on div "Marque resuelto" at bounding box center [340, 69] width 26 height 6
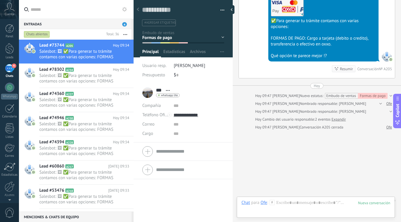
scroll to position [857, 0]
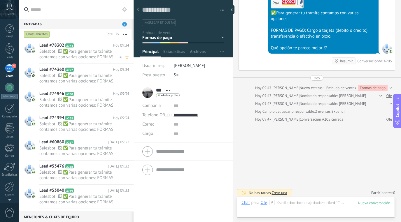
click at [95, 61] on div "Lead #78302 A234 [DATE] 09:34 Salesbot: 🖼 ✅Para generar tu trámite contamos con…" at bounding box center [86, 52] width 94 height 24
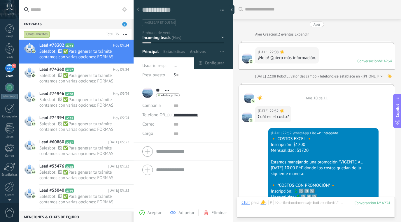
scroll to position [462, 0]
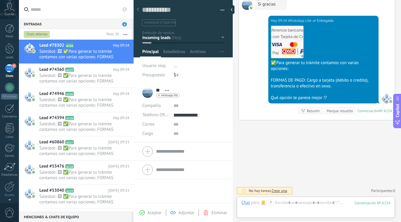
click at [0, 0] on div "Inicio y temario clase y horarios referencias y costos Formas de pago Rec Diario" at bounding box center [0, 0] width 0 height 0
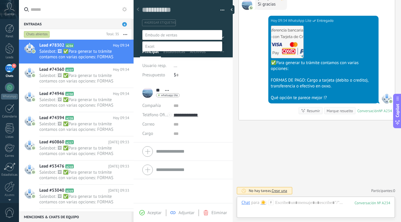
click at [0, 0] on label "Formas de pago" at bounding box center [0, 0] width 0 height 0
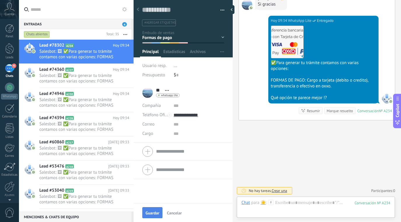
click at [155, 213] on span "Guardar" at bounding box center [153, 213] width 14 height 4
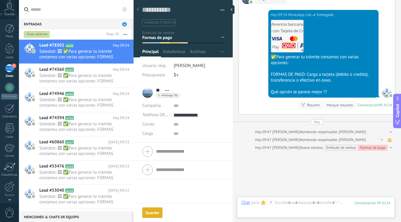
scroll to position [499, 0]
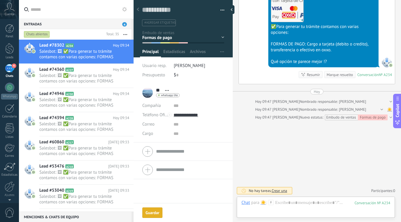
click at [341, 74] on div "Marque resuelto" at bounding box center [340, 75] width 26 height 6
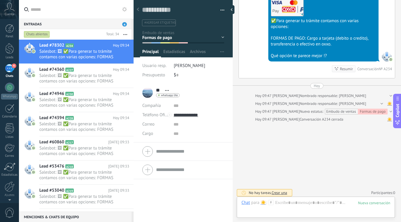
scroll to position [506, 0]
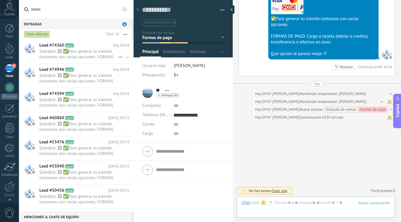
click at [100, 53] on span "Salesbot: 🖼 ✅Para generar tu trámite contamos con varias opciones: FORMAS DE PA…" at bounding box center [78, 54] width 79 height 11
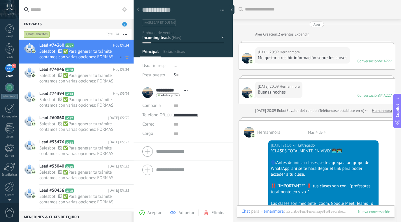
scroll to position [816, 0]
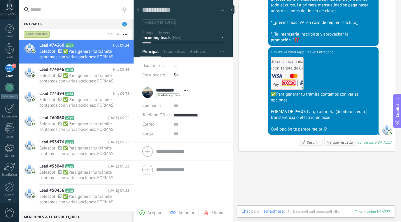
click at [0, 0] on div "Inicio y temario clase y horarios referencias y costos Formas de pago Rec Diario" at bounding box center [0, 0] width 0 height 0
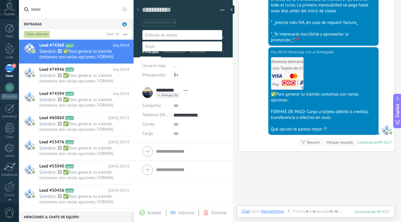
click at [0, 0] on label "Formas de pago" at bounding box center [0, 0] width 0 height 0
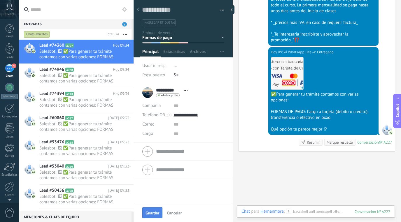
click at [155, 212] on span "Guardar" at bounding box center [153, 213] width 14 height 4
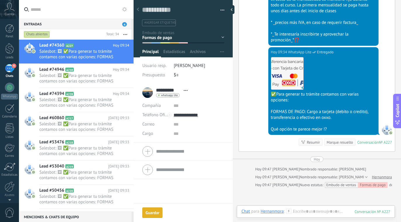
scroll to position [852, 0]
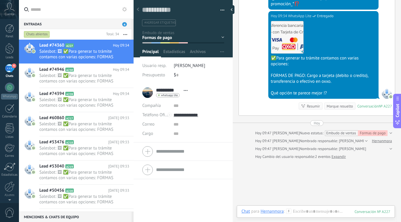
click at [338, 109] on div "Marque resuelto" at bounding box center [340, 107] width 26 height 6
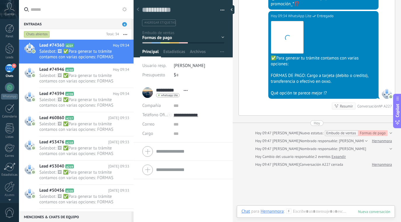
scroll to position [860, 0]
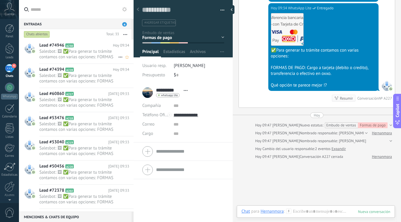
click at [95, 53] on span "Salesbot: 🖼 ✅Para generar tu trámite contamos con varias opciones: FORMAS DE PA…" at bounding box center [78, 54] width 79 height 11
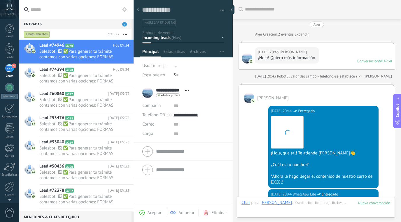
scroll to position [786, 0]
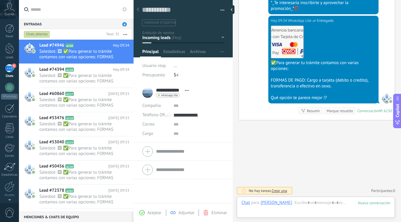
click at [0, 0] on div "Inicio y temario clase y horarios referencias y costos Formas de pago Rec Diario" at bounding box center [0, 0] width 0 height 0
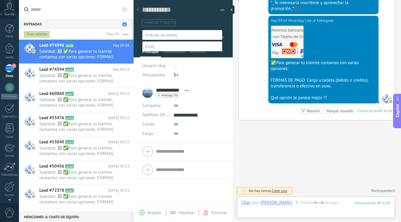
click at [0, 0] on label "Formas de pago" at bounding box center [0, 0] width 0 height 0
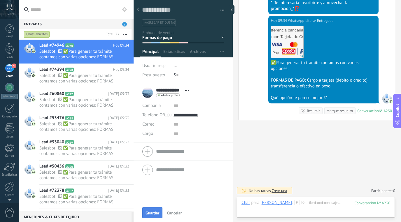
click at [156, 213] on span "Guardar" at bounding box center [153, 213] width 14 height 4
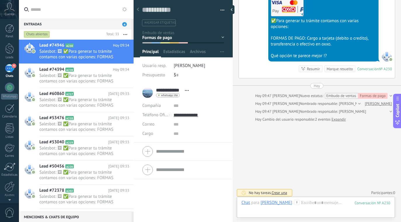
click at [345, 72] on div "Marque resuelto" at bounding box center [340, 69] width 26 height 6
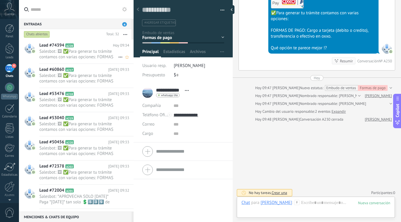
click at [82, 53] on span "Salesbot: 🖼 ✅Para generar tu trámite contamos con varias opciones: FORMAS DE PA…" at bounding box center [78, 54] width 79 height 11
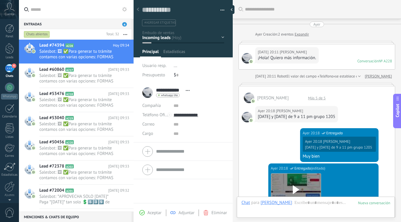
scroll to position [9, 0]
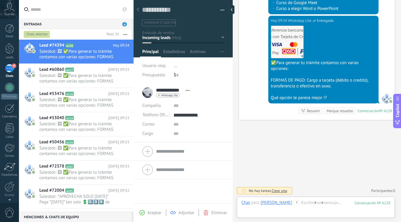
click at [0, 0] on div "Inicio y temario clase y horarios referencias y costos Formas de pago Rec Diario" at bounding box center [0, 0] width 0 height 0
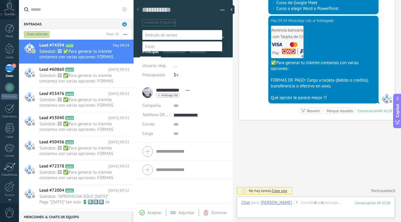
click at [0, 0] on label "Formas de pago" at bounding box center [0, 0] width 0 height 0
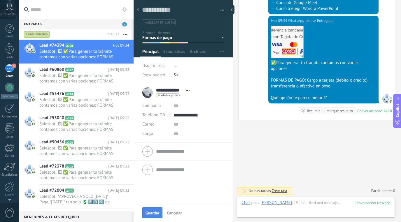
click at [156, 210] on button "Guardar" at bounding box center [152, 213] width 20 height 11
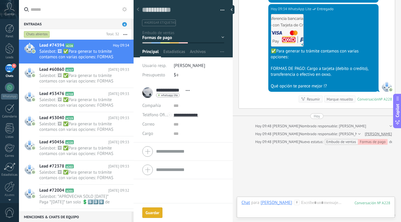
scroll to position [780, 0]
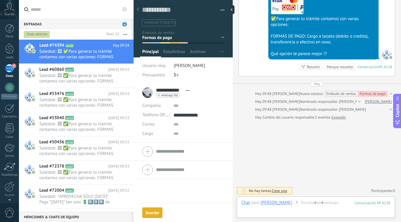
click at [346, 70] on div "Marque resuelto" at bounding box center [340, 67] width 26 height 6
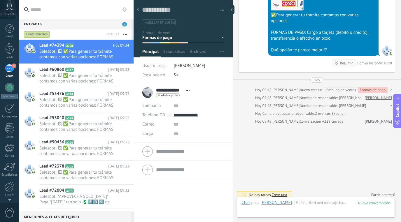
scroll to position [788, 0]
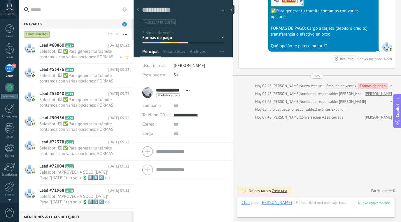
click at [101, 55] on span "Salesbot: 🖼 ✅Para generar tu trámite contamos con varias opciones: FORMAS DE PA…" at bounding box center [78, 54] width 79 height 11
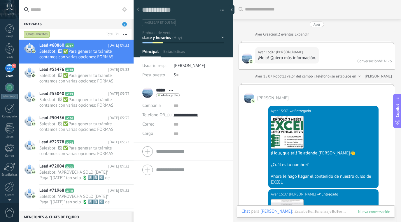
scroll to position [867, 0]
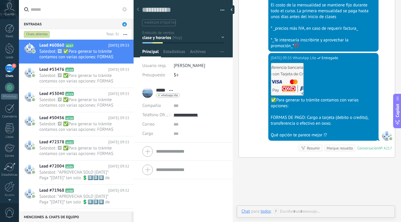
click at [0, 0] on div "Inicio y temario clase y horarios referencias y costos Formas de pago Rec Diari…" at bounding box center [0, 0] width 0 height 0
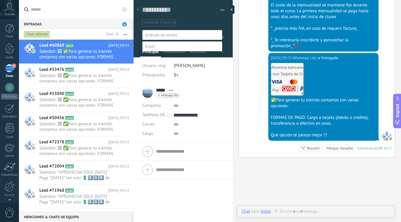
click at [0, 0] on label "Formas de pago" at bounding box center [0, 0] width 0 height 0
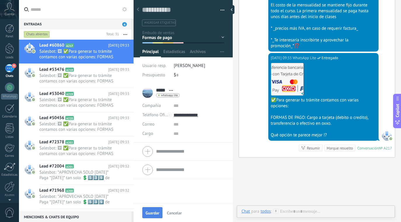
click at [158, 209] on button "Guardar" at bounding box center [152, 213] width 20 height 11
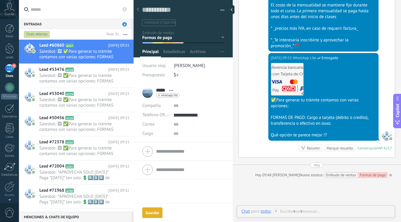
scroll to position [887, 0]
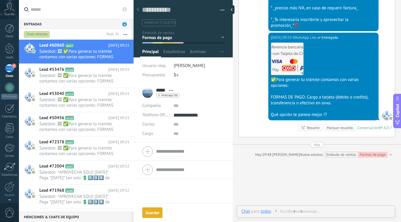
click at [344, 131] on div "Marque resuelto" at bounding box center [340, 128] width 26 height 6
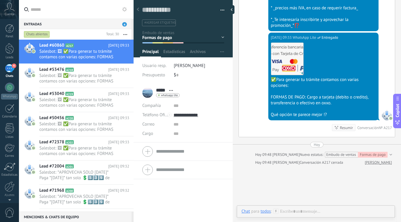
scroll to position [895, 0]
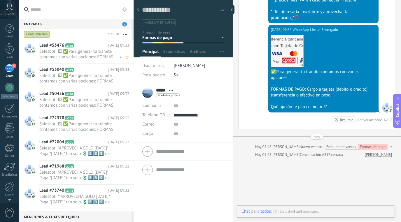
click at [94, 52] on span "Salesbot: 🖼 ✅Para generar tu trámite contamos con varias opciones: FORMAS DE PA…" at bounding box center [78, 54] width 79 height 11
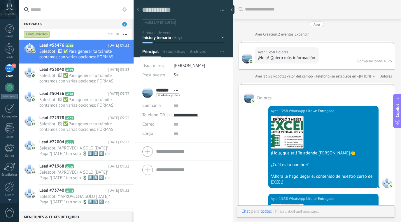
scroll to position [771, 0]
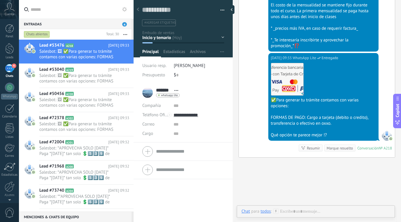
click at [0, 0] on div "Inicio y temario clase y horarios referencias y costos Formas de pago Rec Diari…" at bounding box center [0, 0] width 0 height 0
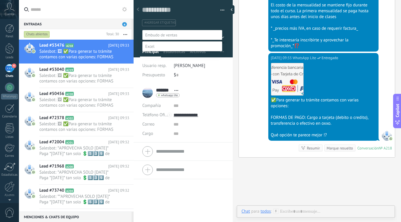
click at [0, 0] on label "Formas de pago" at bounding box center [0, 0] width 0 height 0
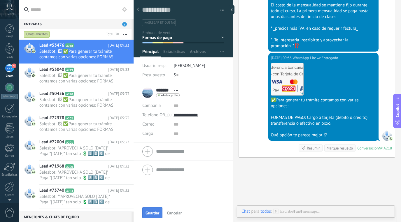
click at [155, 216] on button "Guardar" at bounding box center [152, 213] width 20 height 11
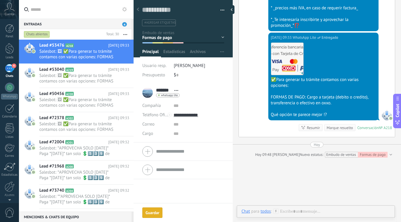
click at [340, 137] on div "[DATE] 09:33 WhatsApp Lite Entregado Descargar ✅Para generar tu trámite contamo…" at bounding box center [317, 85] width 156 height 105
click at [339, 131] on div "Marque resuelto" at bounding box center [340, 128] width 26 height 6
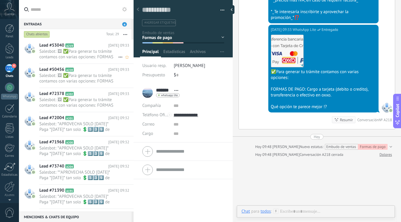
click at [99, 54] on span "Salesbot: 🖼 ✅Para generar tu trámite contamos con varias opciones: FORMAS DE PA…" at bounding box center [78, 54] width 79 height 11
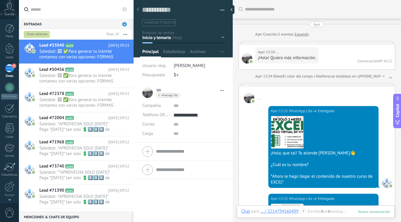
scroll to position [9, 0]
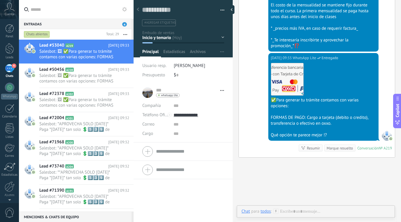
click at [0, 0] on div "Inicio y temario clase y horarios referencias y costos Formas de pago Rec Diari…" at bounding box center [0, 0] width 0 height 0
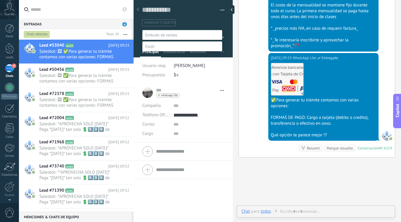
click at [0, 0] on label "Formas de pago" at bounding box center [0, 0] width 0 height 0
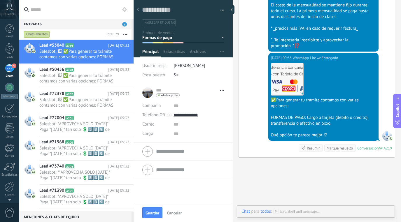
click at [158, 207] on div "Guardar Cancelar" at bounding box center [183, 212] width 99 height 19
click at [156, 212] on span "Guardar" at bounding box center [153, 213] width 14 height 4
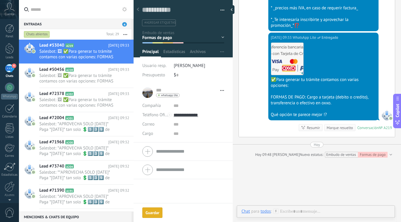
click at [342, 131] on div "Marque resuelto" at bounding box center [340, 128] width 26 height 6
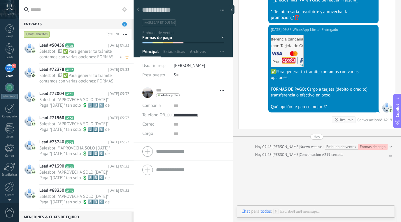
click at [76, 48] on h2 "Lead #50456 A220" at bounding box center [73, 46] width 69 height 6
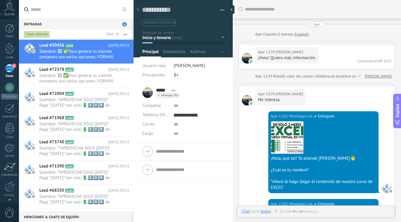
scroll to position [9, 0]
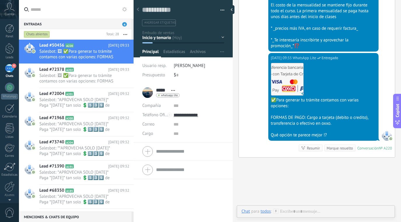
click at [0, 0] on div "Inicio y temario clase y horarios referencias y costos Formas de pago Rec Diari…" at bounding box center [0, 0] width 0 height 0
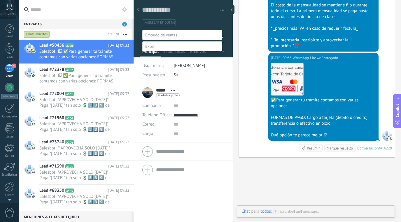
click at [0, 0] on label "Formas de pago" at bounding box center [0, 0] width 0 height 0
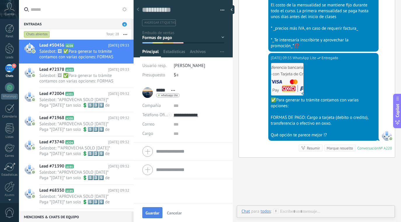
click at [157, 209] on button "Guardar" at bounding box center [152, 213] width 20 height 11
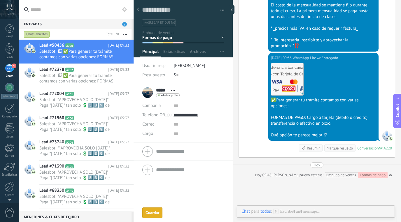
scroll to position [796, 0]
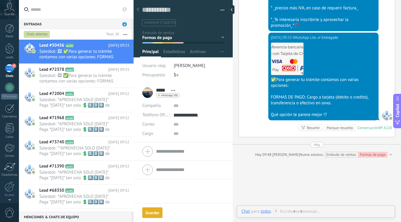
click at [344, 131] on div "Marque resuelto" at bounding box center [340, 128] width 26 height 6
click at [109, 60] on div "Lead #50456 A220 [DATE] 09:33 Salesbot: 🖼 ✅Para generar tu trámite contamos con…" at bounding box center [86, 52] width 94 height 24
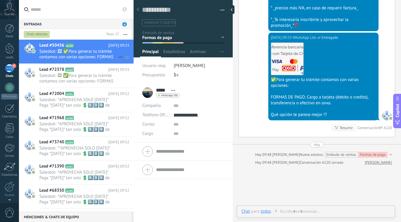
scroll to position [804, 0]
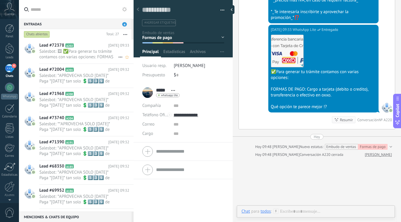
click at [101, 54] on span "Salesbot: 🖼 ✅Para generar tu trámite contamos con varias opciones: FORMAS DE PA…" at bounding box center [78, 54] width 79 height 11
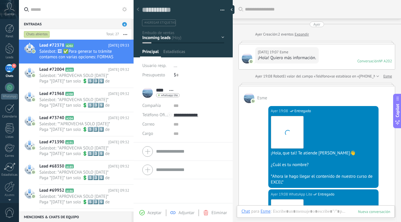
scroll to position [9, 0]
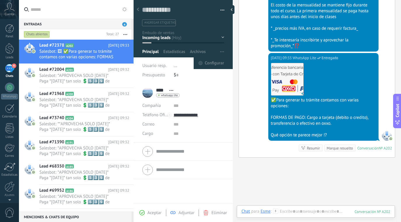
click at [0, 0] on div "Inicio y temario clase y horarios referencias y costos Formas de pago Rec Diario" at bounding box center [0, 0] width 0 height 0
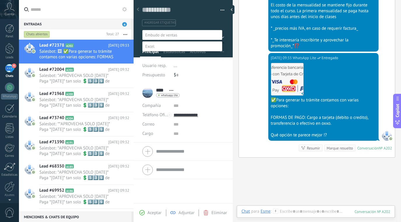
click at [0, 0] on label "Formas de pago" at bounding box center [0, 0] width 0 height 0
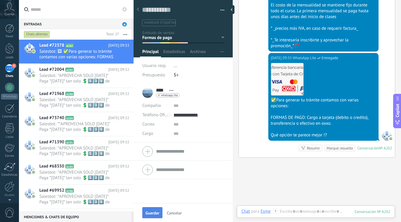
click at [154, 208] on button "Guardar" at bounding box center [152, 213] width 20 height 11
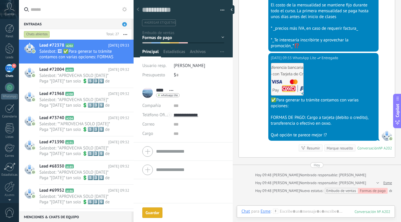
scroll to position [717, 0]
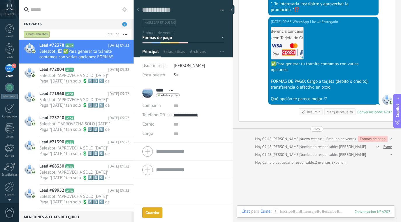
click at [342, 115] on div "Marque resuelto" at bounding box center [340, 112] width 26 height 6
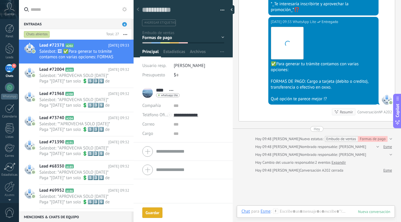
scroll to position [725, 0]
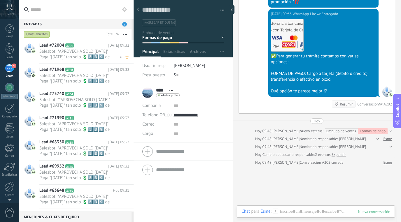
click at [102, 55] on span "Salesbot: *APROVECHA SOLO [DATE]* Paga *[DATE]* tan solo 💲5️⃣3️⃣9️⃣ de inscripc…" at bounding box center [78, 54] width 79 height 11
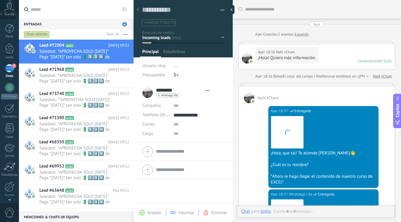
scroll to position [9, 0]
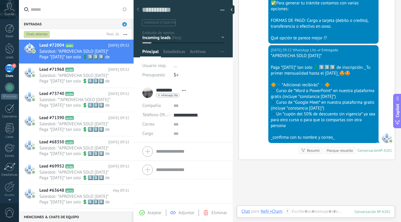
click at [0, 0] on div "Inicio y temario clase y horarios referencias y costos Formas de pago Rec Diario" at bounding box center [0, 0] width 0 height 0
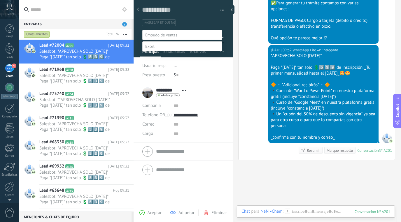
click at [0, 0] on label "Rec Diario" at bounding box center [0, 0] width 0 height 0
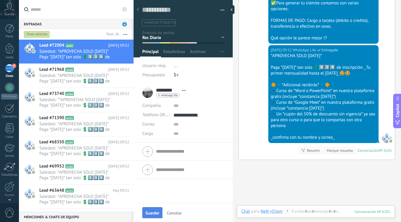
click at [154, 212] on span "Guardar" at bounding box center [153, 213] width 14 height 4
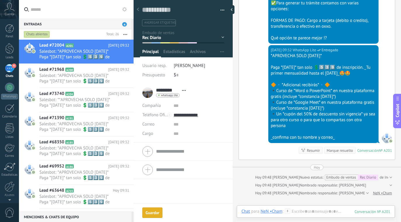
scroll to position [832, 0]
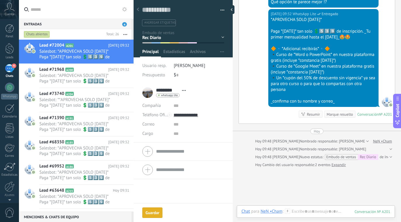
click at [337, 117] on div "Marque resuelto" at bounding box center [340, 115] width 26 height 6
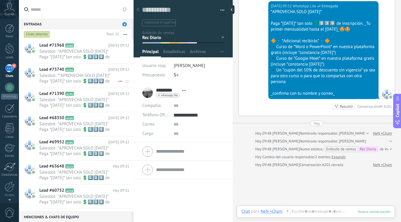
click at [96, 72] on h2 "Lead #73740 A204" at bounding box center [73, 70] width 69 height 6
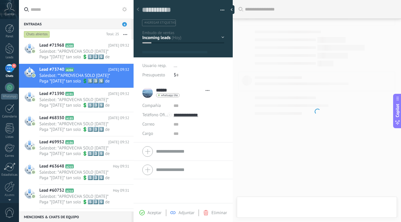
type textarea "**********"
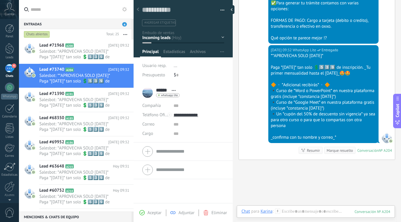
click at [0, 0] on div "Inicio y temario clase y horarios referencias y costos Formas de pago Rec Diario" at bounding box center [0, 0] width 0 height 0
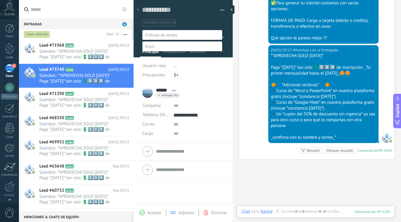
click at [0, 0] on label "Rec Diario" at bounding box center [0, 0] width 0 height 0
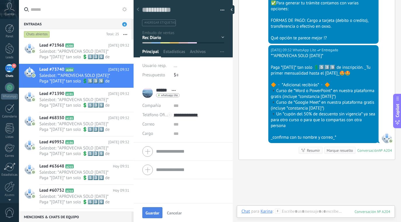
click at [159, 211] on span "Guardar" at bounding box center [153, 213] width 14 height 4
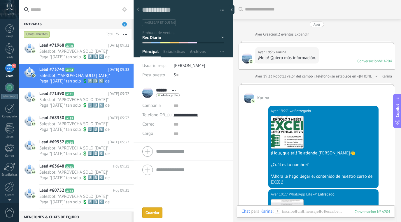
scroll to position [9, 0]
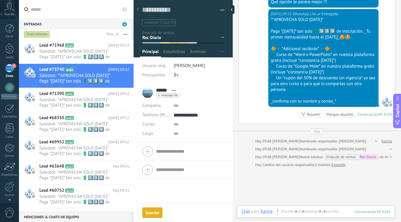
click at [341, 117] on div "Marque resuelto" at bounding box center [340, 115] width 26 height 6
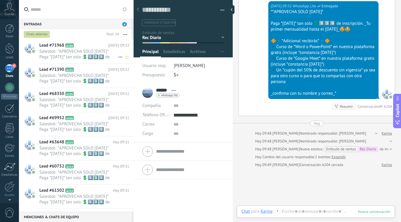
click at [90, 48] on h2 "Lead #71968 A200" at bounding box center [73, 46] width 69 height 6
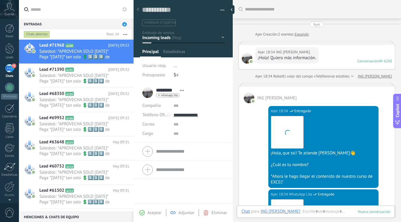
scroll to position [9, 0]
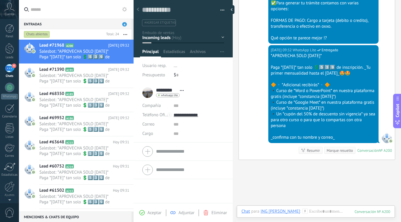
click at [222, 36] on div at bounding box center [184, 26] width 100 height 61
click at [0, 0] on div "Inicio y temario clase y horarios referencias y costos Formas de pago Rec Diario" at bounding box center [0, 0] width 0 height 0
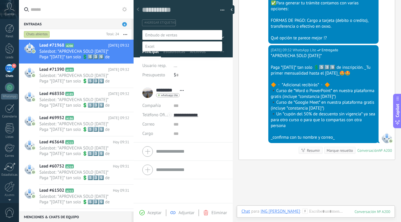
click at [0, 0] on label "Rec Diario" at bounding box center [0, 0] width 0 height 0
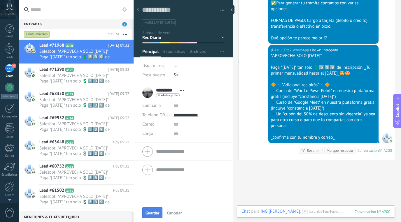
click at [154, 215] on span "Guardar" at bounding box center [153, 213] width 14 height 4
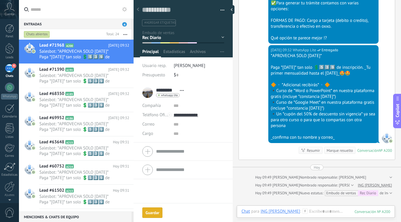
scroll to position [832, 0]
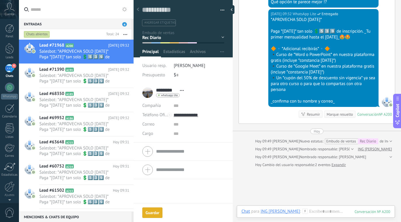
click at [342, 117] on div "Marque resuelto" at bounding box center [340, 115] width 26 height 6
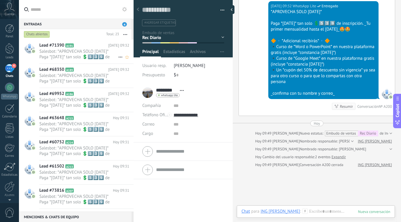
click at [98, 52] on span "Salesbot: *APROVECHA SOLO [DATE]* Paga *[DATE]* tan solo 💲5️⃣3️⃣9️⃣ de inscripc…" at bounding box center [78, 54] width 79 height 11
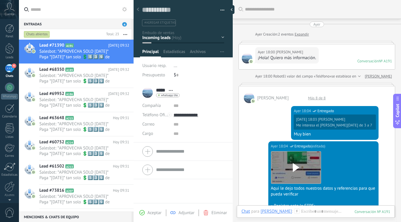
scroll to position [811, 0]
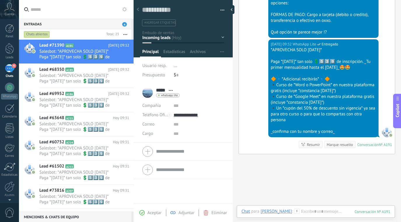
click at [0, 0] on div "Inicio y temario clase y horarios referencias y costos Formas de pago Rec Diario" at bounding box center [0, 0] width 0 height 0
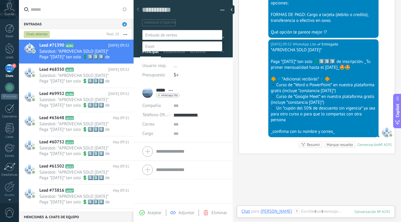
click at [0, 0] on label "Rec Diario" at bounding box center [0, 0] width 0 height 0
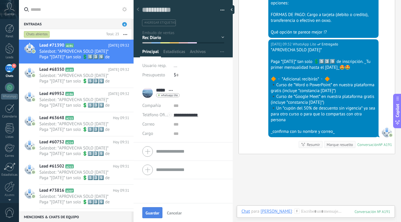
click at [156, 209] on button "Guardar" at bounding box center [152, 213] width 20 height 11
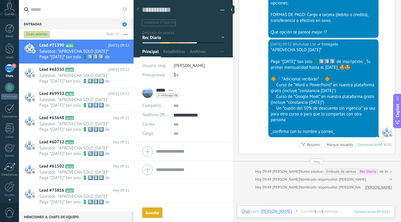
scroll to position [847, 0]
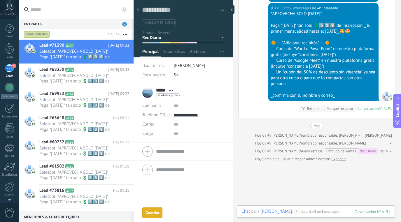
click at [342, 112] on div "Marque resuelto" at bounding box center [340, 109] width 26 height 6
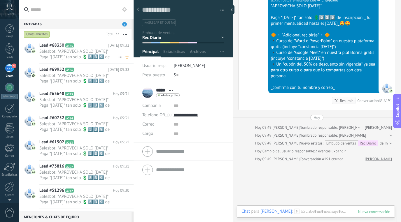
click at [87, 55] on span "Salesbot: *APROVECHA SOLO [DATE]* Paga *[DATE]* tan solo 💲5️⃣3️⃣9️⃣ de inscripc…" at bounding box center [78, 54] width 79 height 11
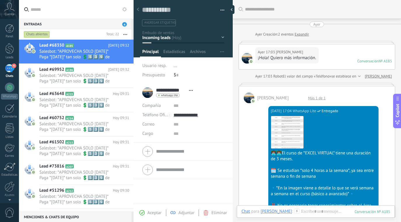
scroll to position [9, 0]
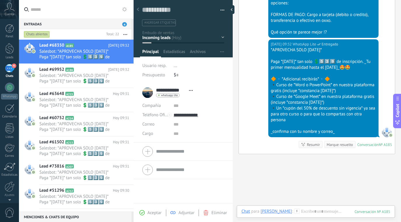
click at [0, 0] on div "Inicio y temario clase y horarios referencias y costos Formas de pago Rec Diario" at bounding box center [0, 0] width 0 height 0
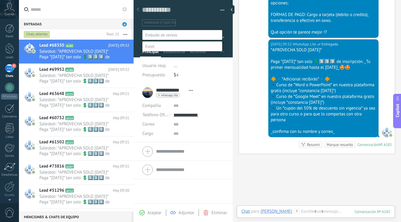
click at [0, 0] on label "Rec Semana" at bounding box center [0, 0] width 0 height 0
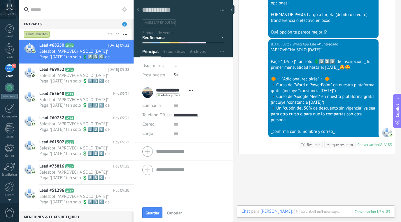
click at [0, 0] on div "Inicio y temario clase y horarios referencias y costos Formas de pago Rec Diario" at bounding box center [0, 0] width 0 height 0
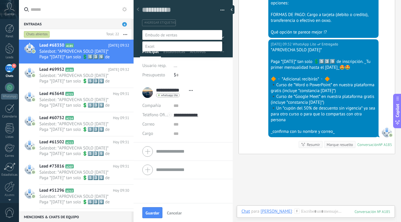
click at [0, 0] on label "Rec Diario" at bounding box center [0, 0] width 0 height 0
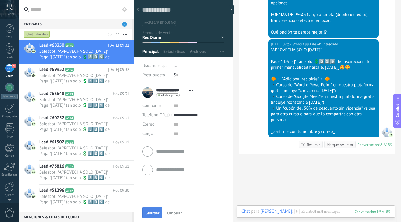
click at [154, 213] on span "Guardar" at bounding box center [153, 213] width 14 height 4
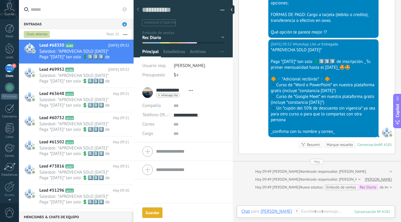
scroll to position [1102, 0]
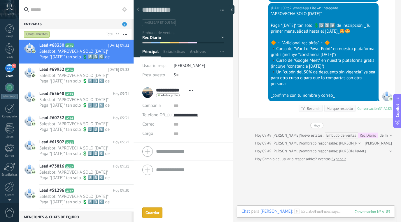
click at [343, 112] on div "Marque resuelto" at bounding box center [340, 109] width 26 height 6
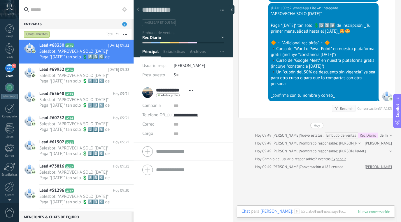
scroll to position [1110, 0]
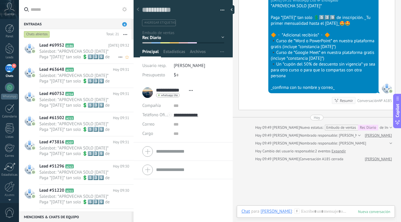
click at [94, 54] on span "Salesbot: *APROVECHA SOLO [DATE]* Paga *[DATE]* tan solo 💲5️⃣3️⃣9️⃣ de inscripc…" at bounding box center [78, 54] width 79 height 11
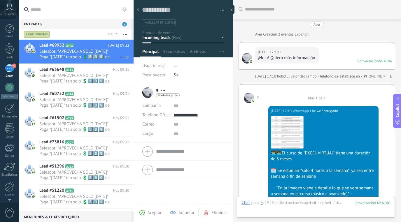
scroll to position [1066, 0]
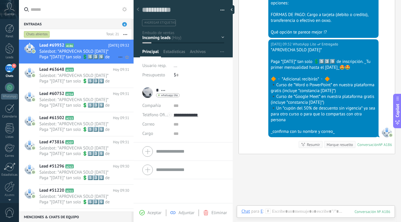
click at [94, 54] on span "Salesbot: *APROVECHA SOLO [DATE]* Paga *[DATE]* tan solo 💲5️⃣3️⃣9️⃣ de inscripc…" at bounding box center [78, 54] width 79 height 11
click at [126, 36] on button "button" at bounding box center [125, 34] width 13 height 11
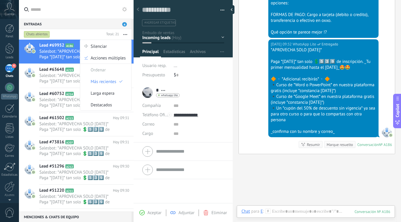
click at [65, 55] on span "Salesbot: *APROVECHA SOLO [DATE]* Paga *[DATE]* tan solo 💲5️⃣3️⃣9️⃣ de inscripc…" at bounding box center [78, 54] width 79 height 11
click at [0, 0] on div "Inicio y temario clase y horarios referencias y costos Formas de pago Rec Diario" at bounding box center [0, 0] width 0 height 0
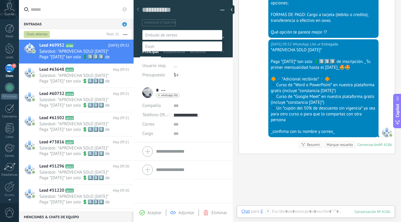
click at [0, 0] on label "Rec Diario" at bounding box center [0, 0] width 0 height 0
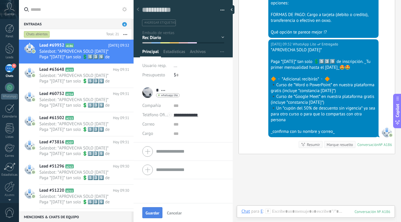
click at [157, 211] on span "Guardar" at bounding box center [153, 213] width 14 height 4
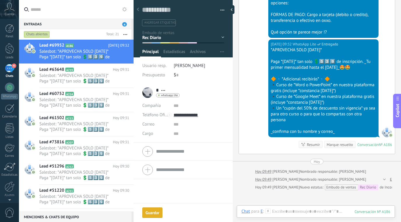
scroll to position [1102, 0]
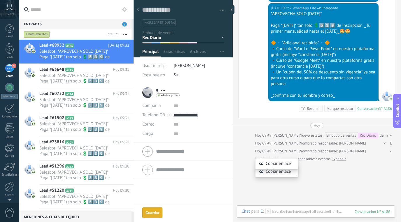
click at [335, 112] on div "Marque resuelto" at bounding box center [340, 109] width 26 height 6
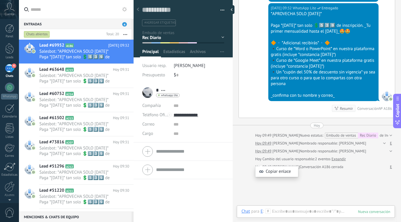
scroll to position [1110, 0]
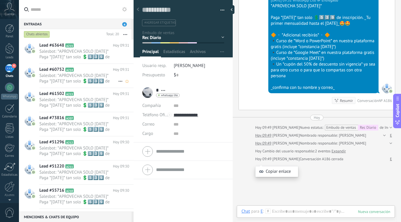
click at [86, 76] on span "Salesbot: *APROVECHA SOLO [DATE]* Paga *[DATE]* tan solo 💲5️⃣3️⃣9️⃣ de inscripc…" at bounding box center [78, 78] width 79 height 11
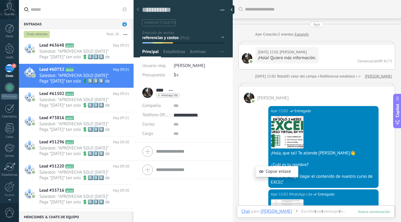
scroll to position [9, 0]
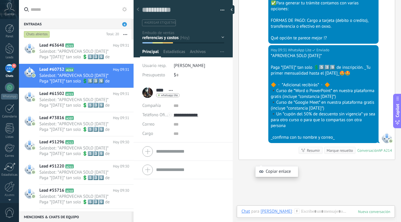
click at [0, 0] on div "Inicio y temario clase y horarios referencias y costos Formas de pago Rec Diari…" at bounding box center [0, 0] width 0 height 0
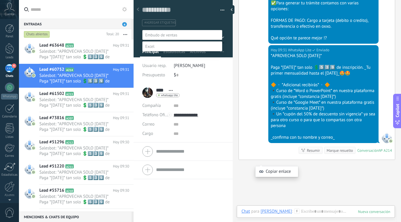
click at [0, 0] on label "Rec Diario" at bounding box center [0, 0] width 0 height 0
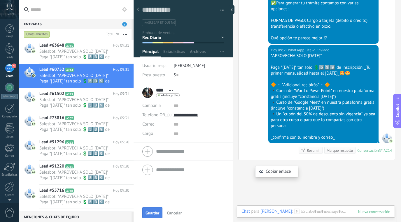
click at [153, 212] on span "Guardar" at bounding box center [153, 213] width 14 height 4
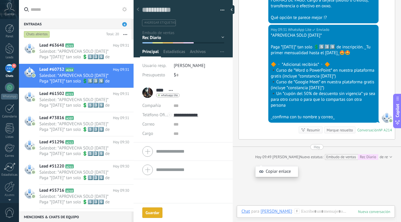
click at [341, 133] on div "Marque resuelto" at bounding box center [340, 131] width 26 height 6
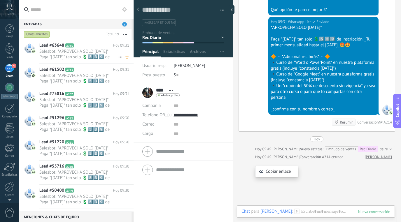
click at [97, 50] on span "Salesbot: *APROVECHA SOLO [DATE]* Paga *[DATE]* tan solo 💲5️⃣3️⃣9️⃣ de inscripc…" at bounding box center [78, 54] width 79 height 11
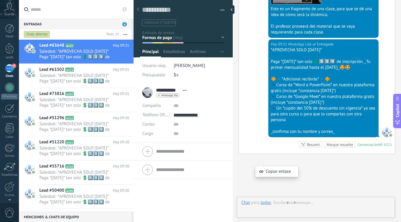
scroll to position [9, 0]
click at [0, 0] on div "Inicio y temario clase y horarios referencias y costos Formas de pago Rec Diari…" at bounding box center [0, 0] width 0 height 0
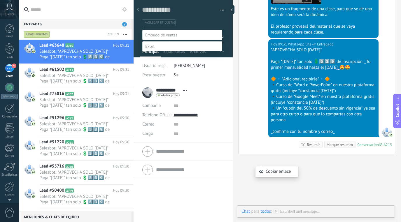
click at [0, 0] on label "Rec Semana" at bounding box center [0, 0] width 0 height 0
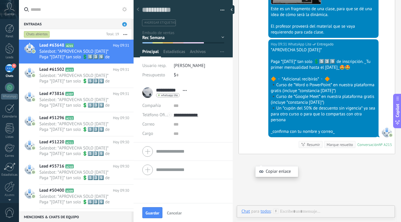
click at [0, 0] on div "Inicio y temario clase y horarios referencias y costos Formas de pago Rec Diari…" at bounding box center [0, 0] width 0 height 0
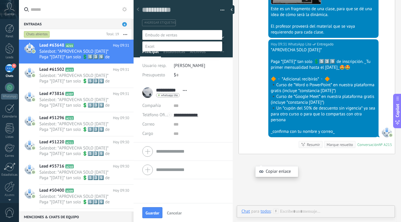
click at [0, 0] on label "Rec Diario" at bounding box center [0, 0] width 0 height 0
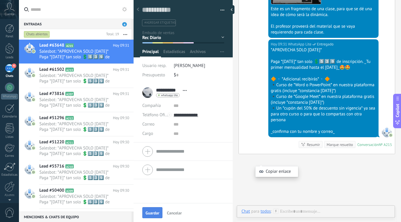
click at [156, 209] on button "Guardar" at bounding box center [152, 213] width 20 height 11
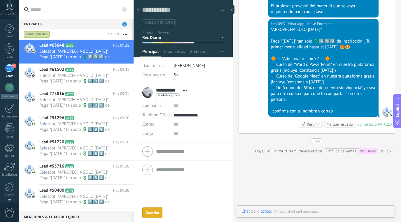
click at [343, 127] on div "Marque resuelto" at bounding box center [340, 125] width 26 height 6
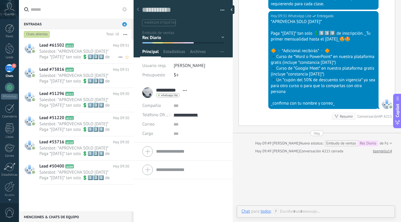
click at [95, 45] on h2 "Lead #61502 A213" at bounding box center [76, 46] width 74 height 6
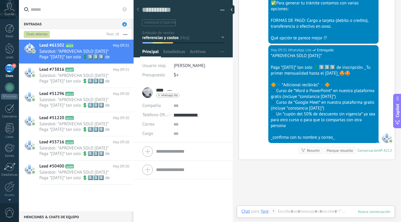
click at [0, 0] on div "Inicio y temario clase y horarios referencias y costos Formas de pago Rec Diari…" at bounding box center [0, 0] width 0 height 0
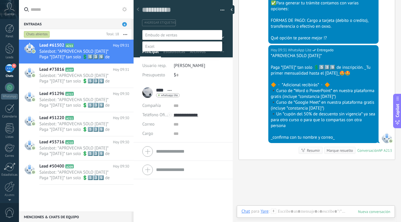
click at [0, 0] on label "Rec Diario" at bounding box center [0, 0] width 0 height 0
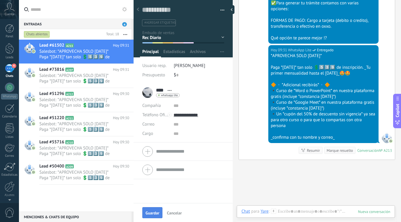
click at [154, 211] on span "Guardar" at bounding box center [153, 213] width 14 height 4
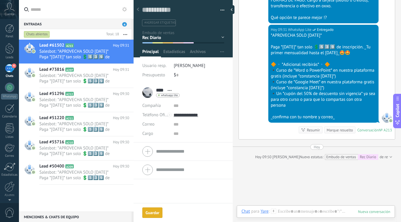
click at [342, 133] on div "Marque resuelto" at bounding box center [340, 131] width 26 height 6
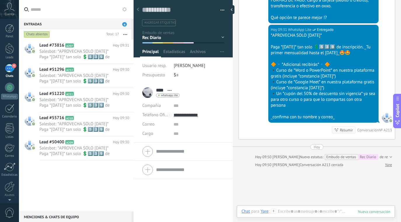
scroll to position [911, 0]
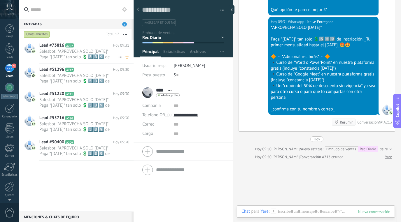
click at [101, 51] on span "Salesbot: *APROVECHA SOLO [DATE]* Paga *[DATE]* tan solo 💲5️⃣3️⃣9️⃣ de inscripc…" at bounding box center [78, 54] width 79 height 11
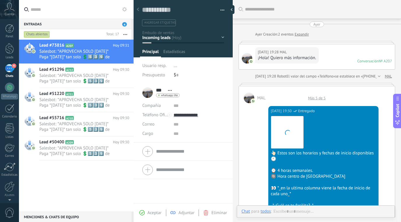
scroll to position [693, 0]
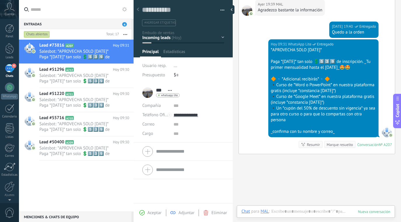
click at [0, 0] on div "Inicio y temario clase y horarios referencias y costos Formas de pago Rec Diario" at bounding box center [0, 0] width 0 height 0
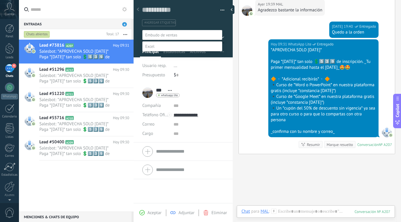
click at [0, 0] on label "Rec Diario" at bounding box center [0, 0] width 0 height 0
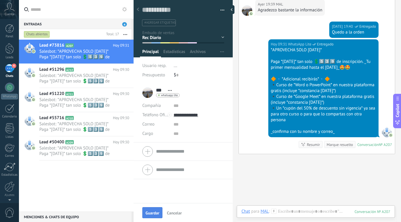
click at [155, 211] on span "Guardar" at bounding box center [153, 213] width 14 height 4
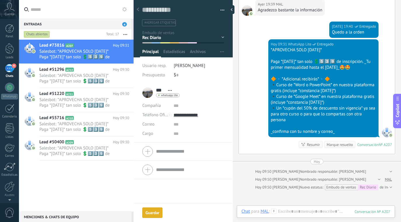
scroll to position [729, 0]
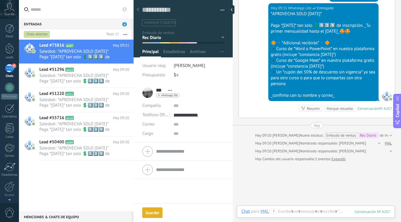
click at [340, 112] on div "Marque resuelto" at bounding box center [340, 109] width 26 height 6
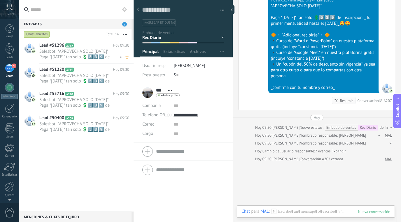
click at [101, 55] on span "Salesbot: *APROVECHA SOLO [DATE]* Paga *[DATE]* tan solo 💲5️⃣3️⃣9️⃣ de inscripc…" at bounding box center [78, 54] width 79 height 11
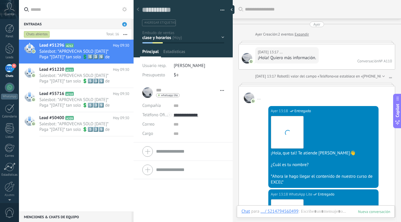
scroll to position [9, 0]
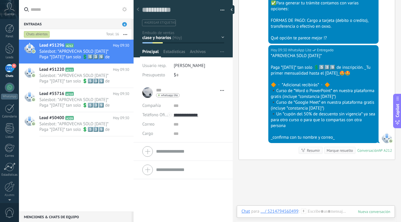
click at [0, 0] on div "Inicio y temario clase y horarios referencias y costos Formas de pago Rec Diari…" at bounding box center [0, 0] width 0 height 0
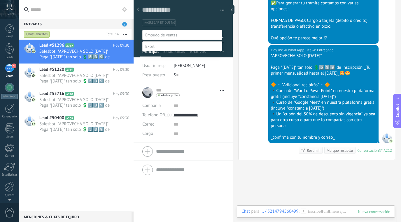
click at [0, 0] on label "Rec Diario" at bounding box center [0, 0] width 0 height 0
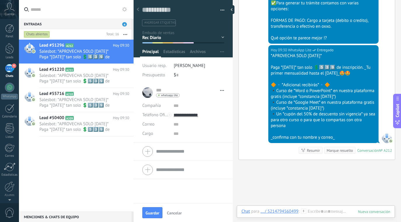
click at [156, 221] on div "Guardar Cancelar" at bounding box center [183, 212] width 99 height 19
click at [153, 212] on span "Guardar" at bounding box center [153, 213] width 14 height 4
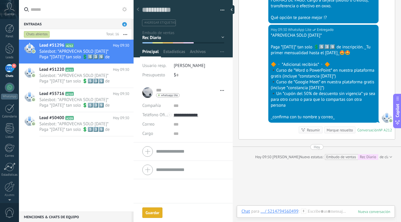
click at [333, 133] on div "Marque resuelto" at bounding box center [340, 131] width 26 height 6
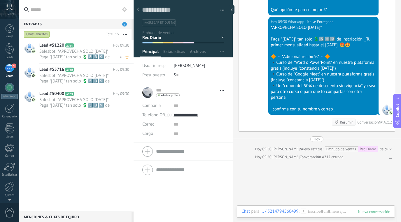
click at [100, 53] on span "Salesbot: *APROVECHA SOLO [DATE]* Paga *[DATE]* tan solo 💲5️⃣3️⃣9️⃣ de inscripc…" at bounding box center [78, 54] width 79 height 11
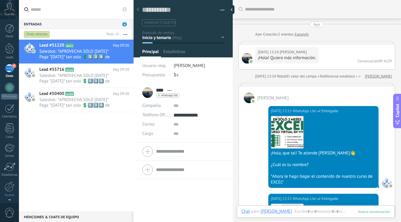
scroll to position [945, 0]
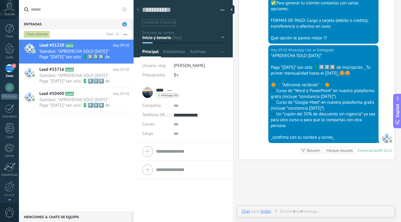
click at [0, 0] on div "Inicio y temario clase y horarios referencias y costos Formas de pago Rec Diari…" at bounding box center [0, 0] width 0 height 0
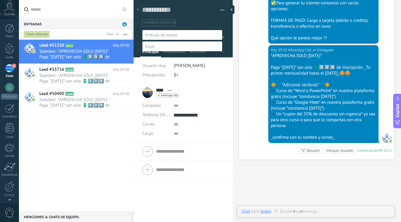
click at [0, 0] on label "Rec Diario" at bounding box center [0, 0] width 0 height 0
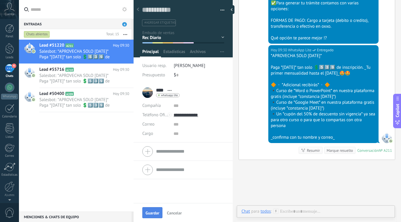
click at [158, 212] on span "Guardar" at bounding box center [153, 213] width 14 height 4
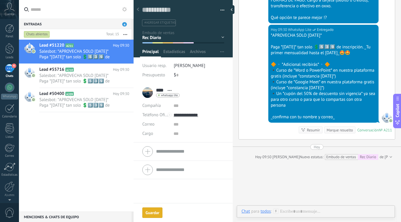
click at [337, 133] on div "Marque resuelto" at bounding box center [340, 131] width 26 height 6
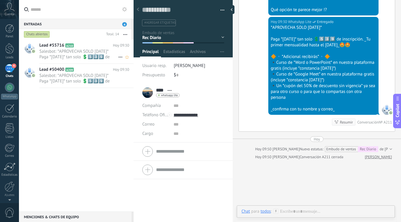
click at [90, 50] on span "Salesbot: *APROVECHA SOLO [DATE]* Paga *[DATE]* tan solo 💲5️⃣3️⃣9️⃣ de inscripc…" at bounding box center [78, 54] width 79 height 11
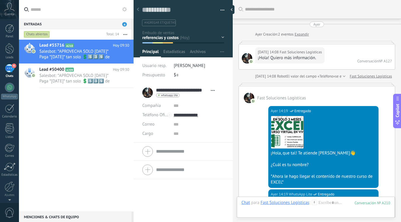
scroll to position [9, 0]
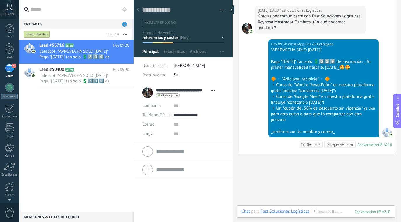
click at [0, 0] on div "Inicio y temario clase y horarios referencias y costos Formas de pago Rec Diari…" at bounding box center [0, 0] width 0 height 0
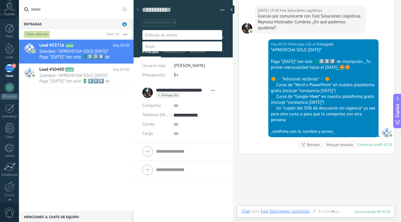
click at [0, 0] on label "Rec Diario" at bounding box center [0, 0] width 0 height 0
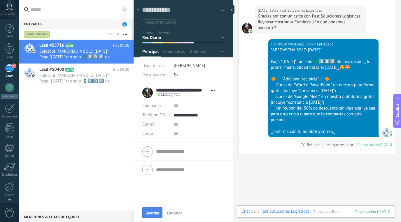
click at [152, 211] on span "Guardar" at bounding box center [153, 213] width 14 height 4
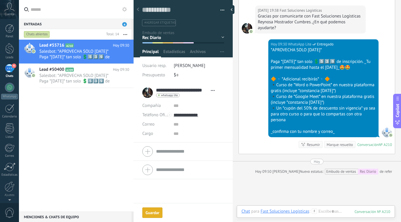
scroll to position [1130, 0]
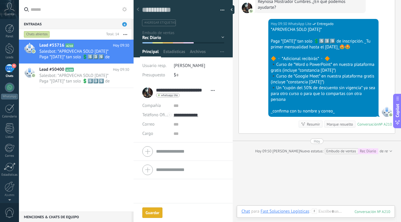
click at [339, 127] on div "Marque resuelto" at bounding box center [340, 125] width 26 height 6
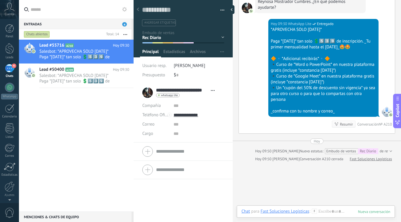
scroll to position [1138, 0]
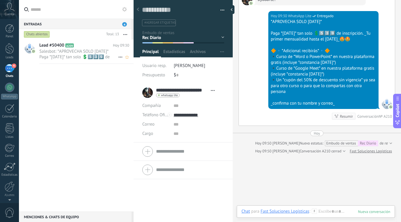
click at [85, 58] on span "Salesbot: *APROVECHA SOLO [DATE]* Paga *[DATE]* tan solo 💲5️⃣3️⃣9️⃣ de inscripc…" at bounding box center [78, 54] width 79 height 11
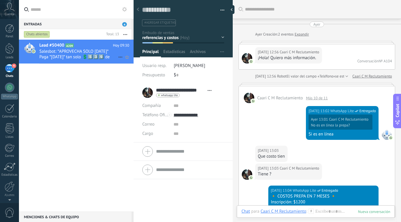
scroll to position [1022, 0]
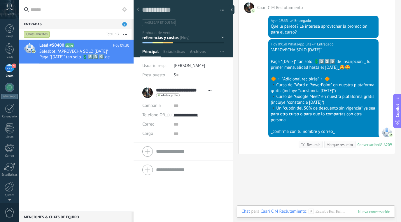
click at [0, 0] on div "Inicio y temario clase y horarios referencias y costos Formas de pago Rec Diari…" at bounding box center [0, 0] width 0 height 0
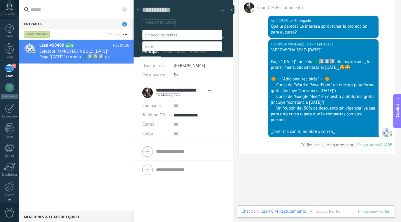
click at [0, 0] on label "Rec Diario" at bounding box center [0, 0] width 0 height 0
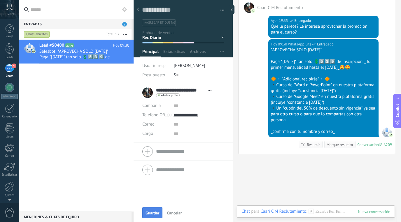
click at [156, 211] on span "Guardar" at bounding box center [153, 213] width 14 height 4
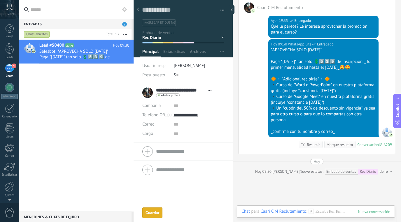
scroll to position [1042, 0]
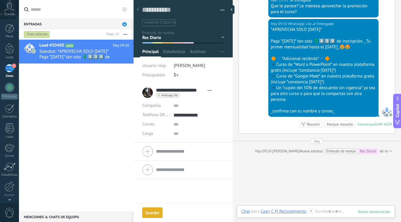
click at [342, 127] on div "Marque resuelto" at bounding box center [340, 125] width 26 height 6
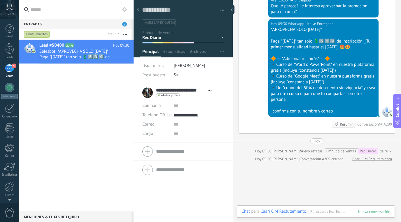
scroll to position [1050, 0]
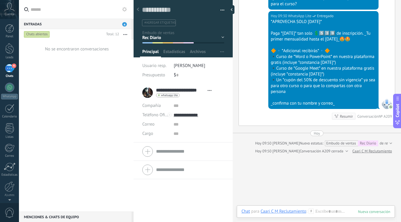
click at [81, 98] on div "No se encontraron conversaciones" at bounding box center [76, 126] width 115 height 172
click at [8, 68] on div "4" at bounding box center [9, 68] width 9 height 8
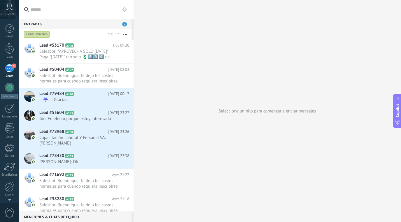
click at [14, 68] on span "4" at bounding box center [14, 66] width 5 height 5
click at [96, 48] on h2 "Lead #53170 A208" at bounding box center [76, 46] width 74 height 6
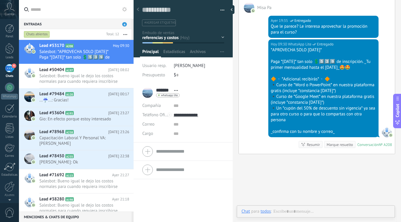
scroll to position [9, 0]
click at [0, 0] on div "Inicio y temario clase y horarios referencias y costos Formas de pago Rec Diari…" at bounding box center [0, 0] width 0 height 0
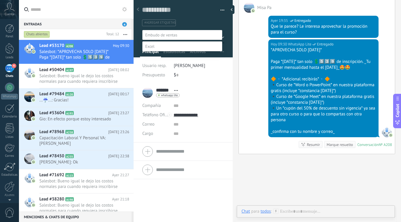
click at [0, 0] on label "Rec Diario" at bounding box center [0, 0] width 0 height 0
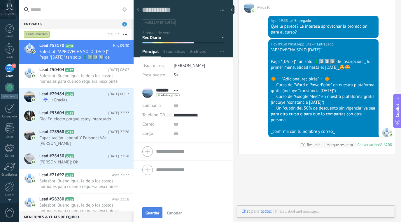
click at [152, 214] on span "Guardar" at bounding box center [153, 213] width 14 height 4
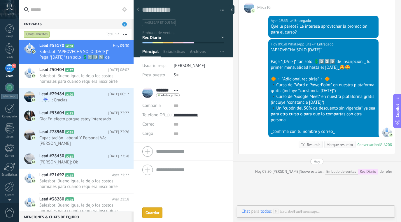
scroll to position [700, 0]
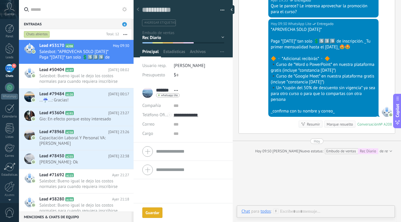
click at [337, 127] on div "Marque resuelto" at bounding box center [340, 125] width 26 height 6
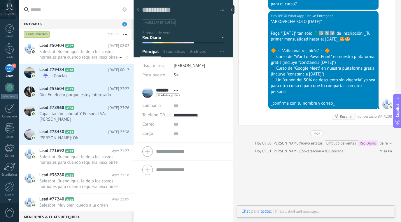
click at [103, 52] on span "Salesbot: Bueno igual le dejo los costos normales para cuando requiera inscribi…" at bounding box center [78, 54] width 79 height 11
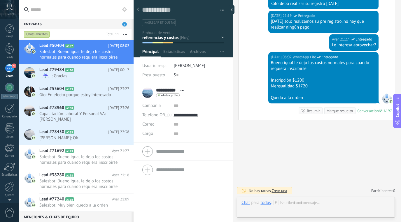
scroll to position [1334, 0]
click at [0, 0] on div "Inicio y temario clase y horarios referencias y costos Formas de pago Rec Diari…" at bounding box center [0, 0] width 0 height 0
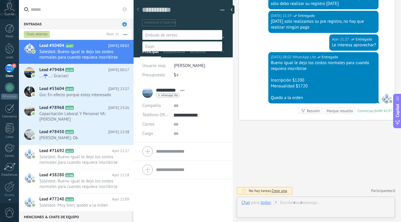
click at [0, 0] on label "Rec Diario" at bounding box center [0, 0] width 0 height 0
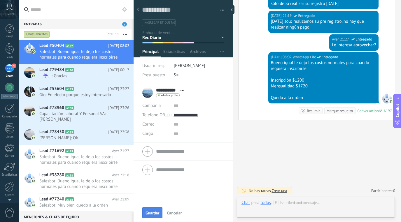
click at [155, 210] on button "Guardar" at bounding box center [152, 213] width 20 height 11
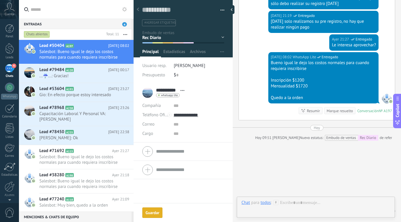
scroll to position [1355, 0]
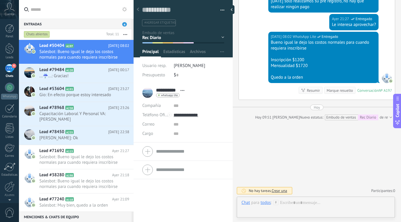
click at [341, 93] on div "Marque resuelto" at bounding box center [340, 91] width 26 height 6
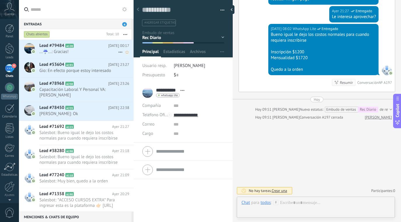
click at [94, 50] on span "...☔...: Gracias!" at bounding box center [78, 52] width 79 height 6
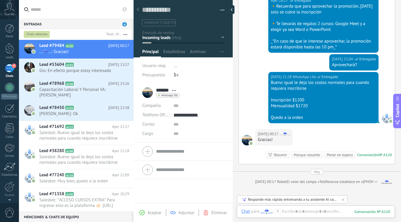
scroll to position [139, 0]
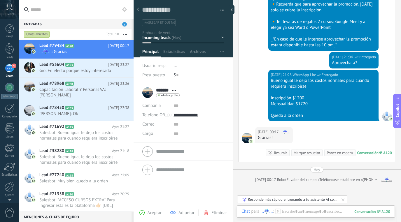
click at [0, 0] on div "Inicio y temario clase y horarios referencias y costos Formas de pago Rec Diario" at bounding box center [0, 0] width 0 height 0
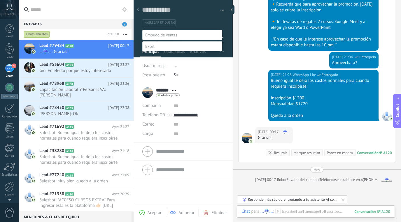
click at [0, 0] on label "Rec Diario" at bounding box center [0, 0] width 0 height 0
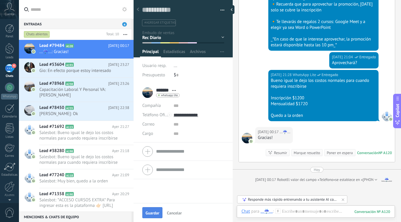
click at [157, 211] on span "Guardar" at bounding box center [153, 213] width 14 height 4
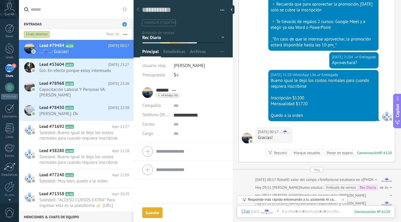
scroll to position [162, 0]
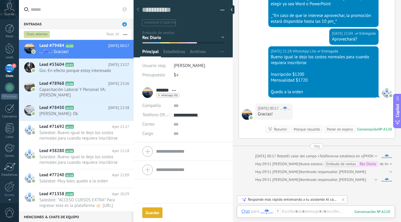
click at [308, 127] on div "Marque resuelto" at bounding box center [307, 130] width 26 height 6
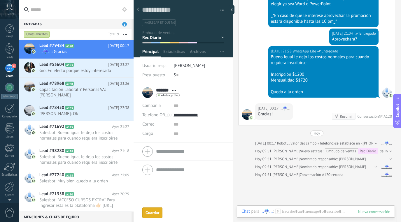
scroll to position [170, 0]
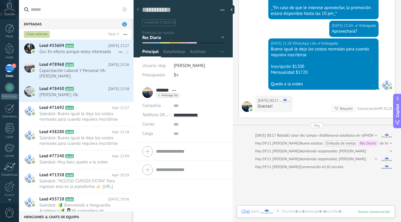
click at [98, 55] on div "Lead #53604 A193 Ayer 23:27 Gio: En efecto porque estoy interesado" at bounding box center [86, 49] width 94 height 18
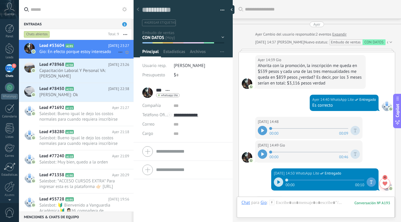
scroll to position [932, 0]
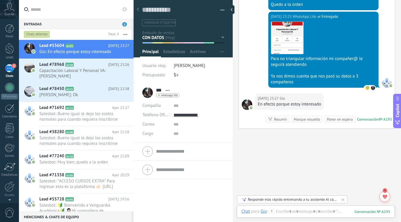
click at [0, 0] on div "Inicio y temario clase y horarios referencias y costos Formas de pago Rec Diari…" at bounding box center [0, 0] width 0 height 0
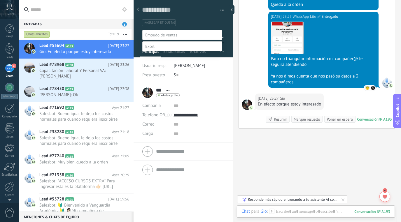
click at [0, 0] on label "Venta Perdido" at bounding box center [0, 0] width 0 height 0
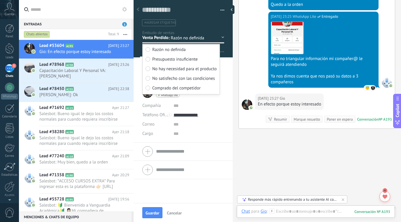
click at [187, 87] on span "Comprado del competidor" at bounding box center [176, 89] width 48 height 6
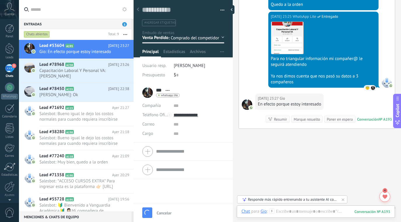
scroll to position [984, 0]
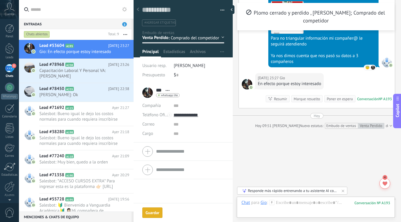
click at [153, 208] on button "Guardar Guardar" at bounding box center [152, 213] width 20 height 11
click at [311, 100] on div "Marque resuelto" at bounding box center [307, 99] width 26 height 6
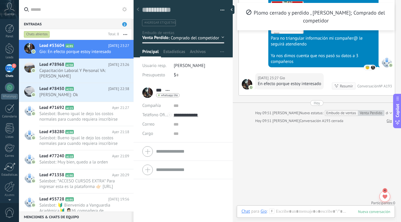
scroll to position [988, 0]
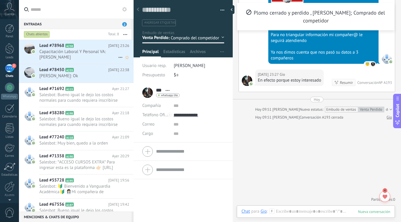
click at [105, 51] on span "Capacitación Laboral Y Personal VA: Oki Gracias" at bounding box center [78, 54] width 79 height 11
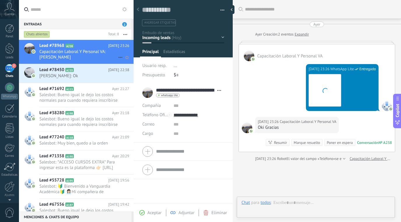
scroll to position [38, 0]
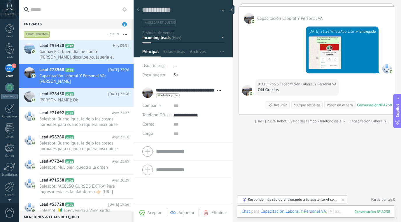
click at [0, 0] on div "Inicio y temario clase y horarios referencias y costos Formas de pago Rec Diario" at bounding box center [0, 0] width 0 height 0
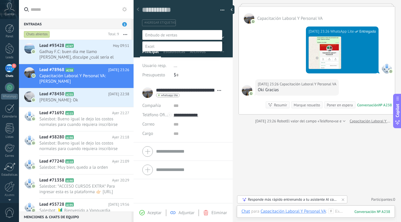
click at [0, 0] on label "Venta Perdido" at bounding box center [0, 0] width 0 height 0
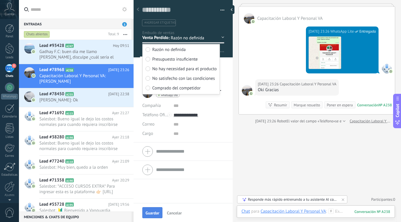
click at [153, 210] on button "Guardar" at bounding box center [152, 213] width 20 height 11
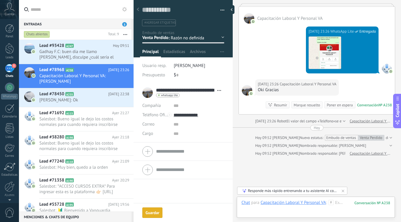
scroll to position [74, 0]
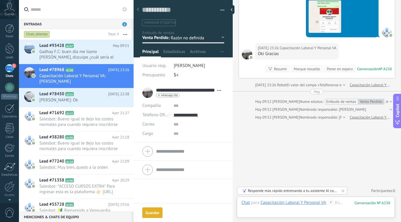
click at [309, 67] on div "Marque resuelto" at bounding box center [307, 69] width 26 height 6
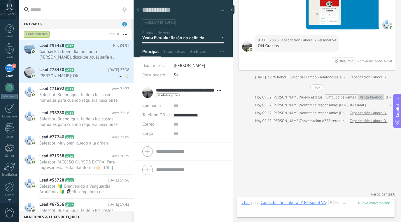
click at [89, 72] on h2 "Lead #78450 A235" at bounding box center [73, 70] width 69 height 6
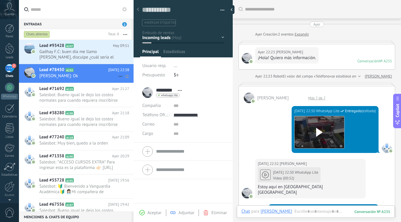
scroll to position [9, 0]
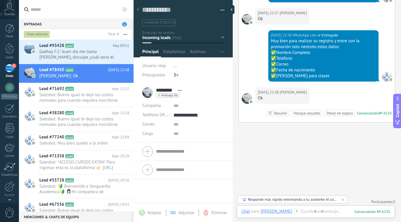
click at [0, 0] on div "Inicio y temario clase y horarios referencias y costos Formas de pago Rec Diario" at bounding box center [0, 0] width 0 height 0
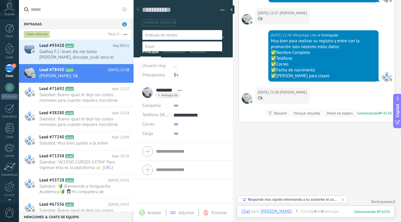
click at [0, 0] on label "Venta Perdido" at bounding box center [0, 0] width 0 height 0
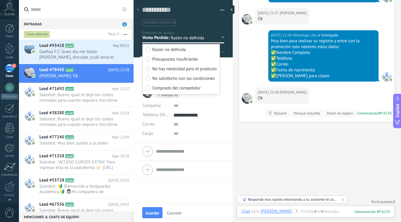
click at [195, 68] on span "No hay necesidad para el producto" at bounding box center [184, 69] width 65 height 6
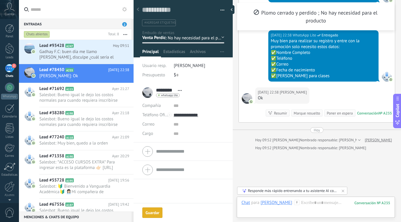
scroll to position [728, 0]
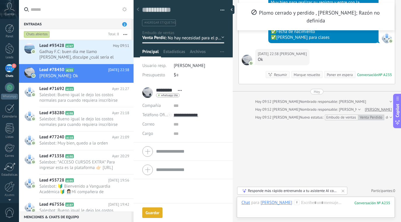
click at [154, 213] on div "Guardar" at bounding box center [153, 213] width 14 height 4
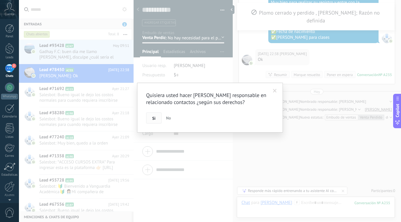
click at [154, 121] on span "Si" at bounding box center [153, 118] width 3 height 4
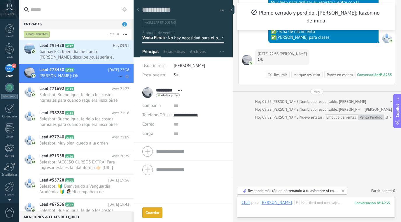
click at [99, 76] on span "Juan Diaz: Ok" at bounding box center [78, 76] width 79 height 6
click at [308, 76] on div "Marque resuelto" at bounding box center [307, 75] width 26 height 6
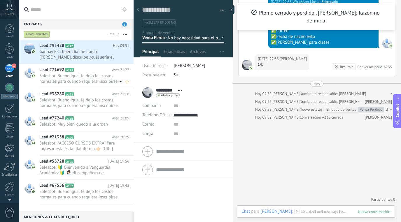
click at [92, 76] on span "Salesbot: Bueno igual le dejo los costos normales para cuando requiera inscribi…" at bounding box center [78, 78] width 79 height 11
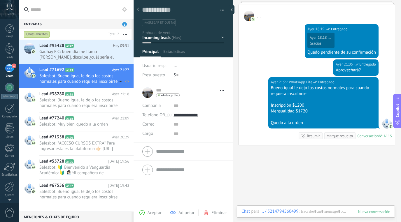
scroll to position [9, 0]
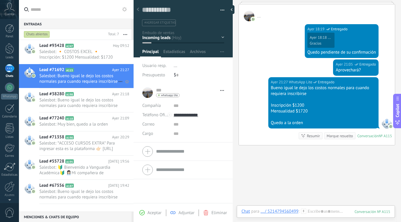
click at [89, 76] on span "Salesbot: Bueno igual le dejo los costos normales para cuando requiera inscribi…" at bounding box center [78, 78] width 79 height 11
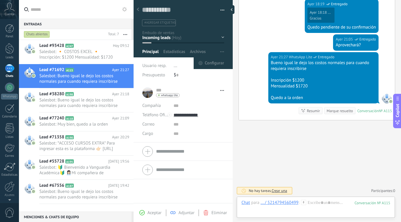
scroll to position [272, 0]
click at [0, 0] on div "Inicio y temario clase y horarios referencias y costos Formas de pago Rec Diario" at bounding box center [0, 0] width 0 height 0
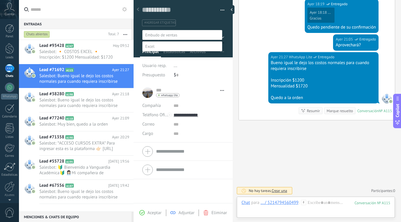
click at [0, 0] on label "Rec Diario" at bounding box center [0, 0] width 0 height 0
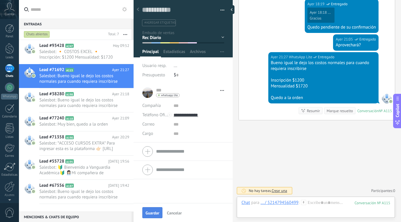
click at [159, 209] on button "Guardar" at bounding box center [152, 213] width 20 height 11
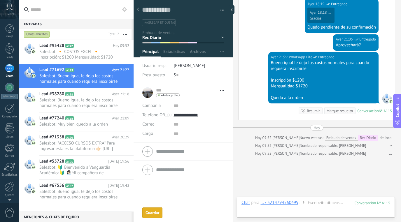
scroll to position [309, 0]
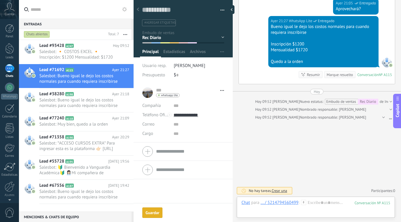
click at [340, 76] on div "Marque resuelto" at bounding box center [340, 75] width 26 height 6
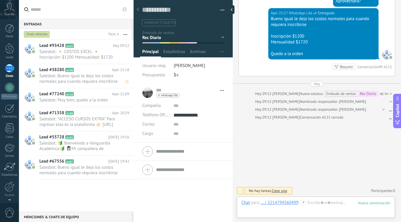
click at [76, 72] on h2 "Lead #38280 A198" at bounding box center [75, 70] width 73 height 6
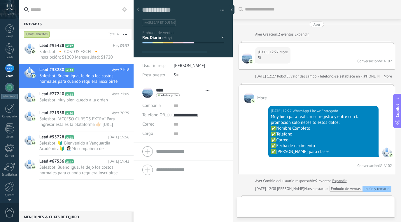
click at [0, 0] on div "Inicio y temario clase y horarios referencias y costos Formas de pago Rec Diari…" at bounding box center [0, 0] width 0 height 0
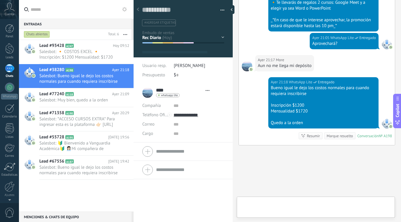
scroll to position [9, 0]
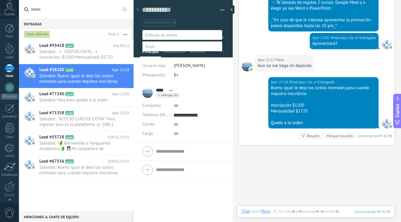
click at [249, 151] on div at bounding box center [210, 111] width 382 height 222
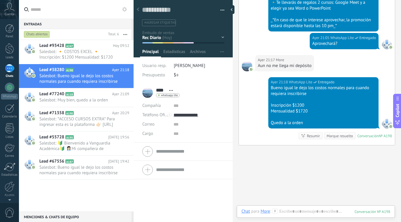
click at [334, 135] on div "Marque resuelto" at bounding box center [340, 136] width 26 height 6
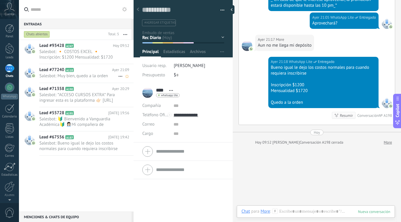
click at [93, 75] on span "Salesbot: Muy bien, quedo a la orden" at bounding box center [78, 76] width 79 height 6
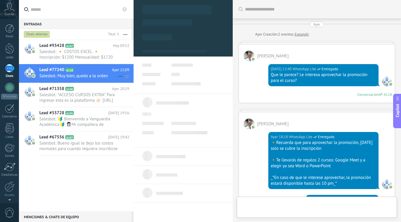
scroll to position [332, 0]
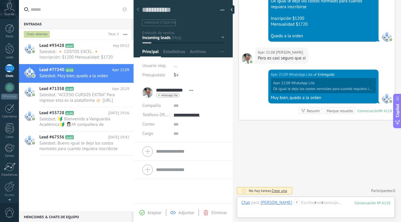
click at [222, 39] on div at bounding box center [184, 26] width 100 height 61
click at [0, 0] on div "Inicio y temario clase y horarios referencias y costos Formas de pago Rec Diario" at bounding box center [0, 0] width 0 height 0
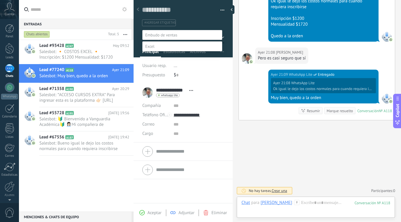
click at [0, 0] on label "Rec Diario" at bounding box center [0, 0] width 0 height 0
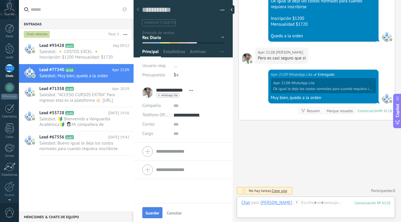
click at [154, 213] on span "Guardar" at bounding box center [153, 213] width 14 height 4
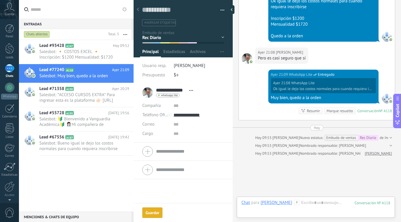
scroll to position [368, 0]
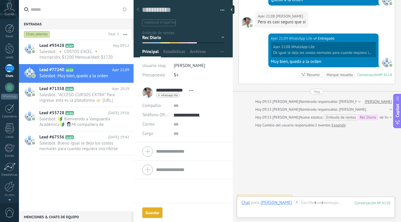
click at [338, 73] on div "Marque resuelto" at bounding box center [340, 75] width 26 height 6
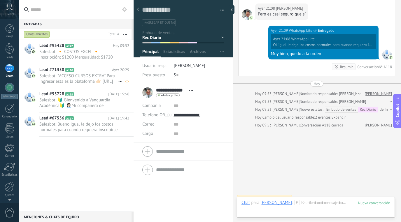
click at [95, 79] on span "Salesbot: *ACCESO CURSOS EXTRA* Para ingresar esta es la plataforma 👉🏻 https://…" at bounding box center [78, 78] width 79 height 11
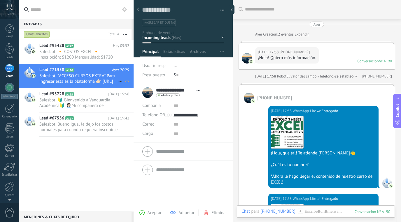
scroll to position [741, 0]
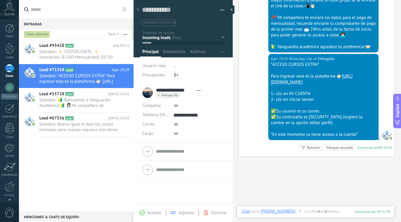
click at [0, 0] on div "Inicio y temario clase y horarios referencias y costos Formas de pago Rec Diario" at bounding box center [0, 0] width 0 height 0
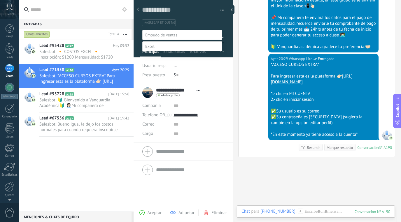
click at [0, 0] on label "INSCRITO" at bounding box center [0, 0] width 0 height 0
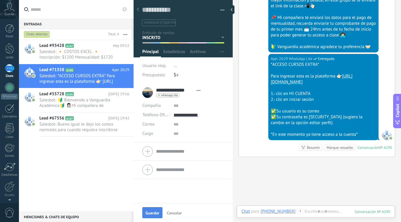
click at [154, 212] on span "Guardar" at bounding box center [153, 213] width 14 height 4
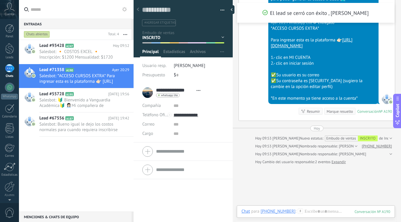
click at [340, 114] on div "Marque resuelto" at bounding box center [340, 112] width 26 height 6
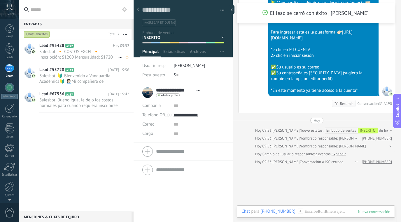
click at [93, 51] on span "Salesbot: 🔸 COSTOS EXCEL 🔸 Inscripción: $1200 Mensualidad: $1720 Estamos maneja…" at bounding box center [78, 54] width 79 height 11
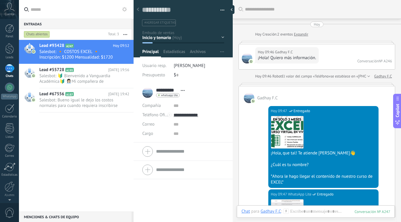
scroll to position [657, 0]
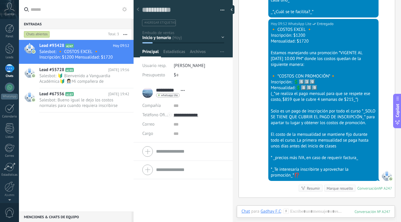
click at [0, 0] on div "Inicio y temario clase y horarios referencias y costos Formas de pago Rec Diari…" at bounding box center [0, 0] width 0 height 0
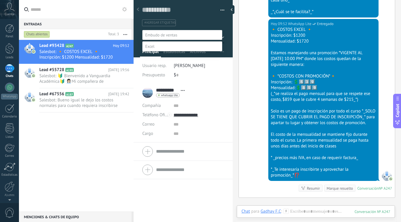
click at [0, 0] on label "referencias y costos" at bounding box center [0, 0] width 0 height 0
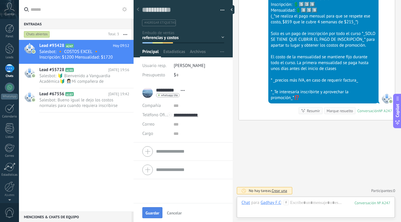
scroll to position [740, 0]
click at [152, 210] on button "Guardar" at bounding box center [152, 213] width 20 height 11
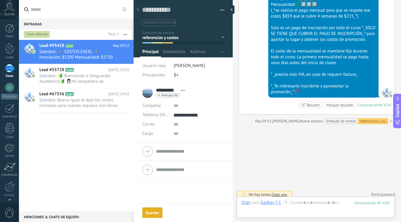
scroll to position [750, 0]
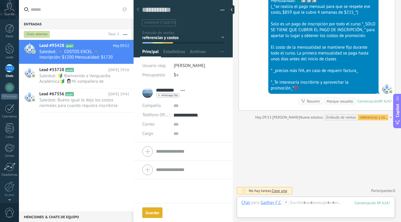
click at [343, 100] on div "Marque resuelto" at bounding box center [340, 102] width 26 height 6
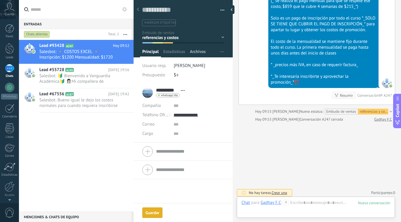
scroll to position [758, 0]
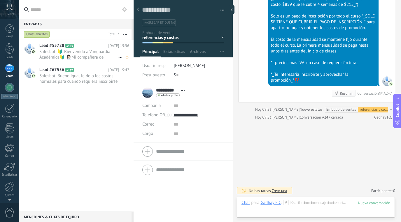
click at [91, 52] on span "Salesbot: 🔰 Bienvenido a Vanguardia Académica🔰 👩🏻‍💼Mi compañera de recepción se…" at bounding box center [78, 54] width 79 height 11
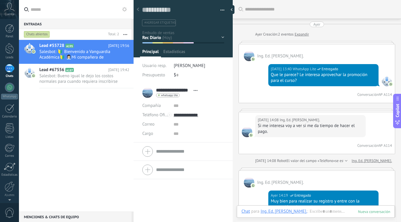
scroll to position [780, 0]
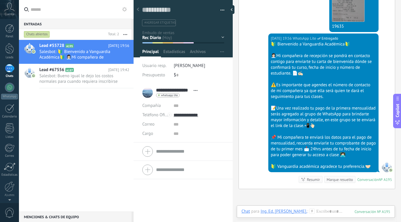
click at [0, 0] on div "Inicio y temario clase y horarios referencias y costos Formas de pago Rec Diari…" at bounding box center [0, 0] width 0 height 0
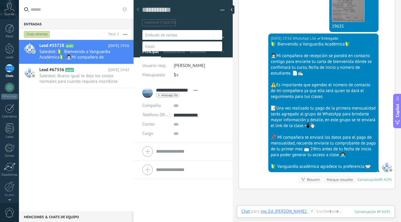
click at [0, 0] on label "INSCRITO" at bounding box center [0, 0] width 0 height 0
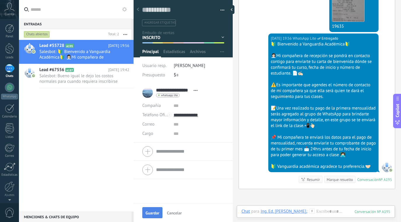
click at [152, 211] on span "Guardar" at bounding box center [153, 213] width 14 height 4
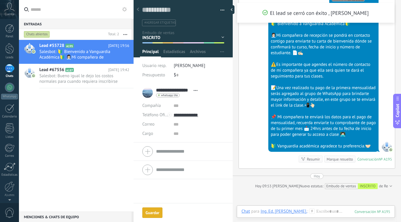
click at [342, 160] on div "Marque resuelto" at bounding box center [340, 160] width 26 height 6
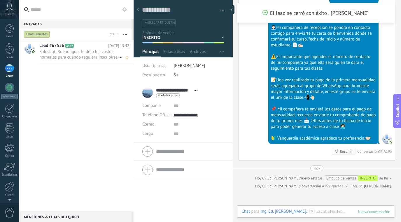
click at [95, 58] on span "Salesbot: Bueno igual le dejo los costos normales para cuando requiera inscribi…" at bounding box center [78, 54] width 79 height 11
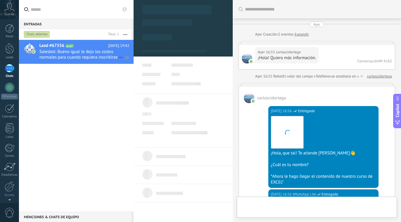
type textarea "**********"
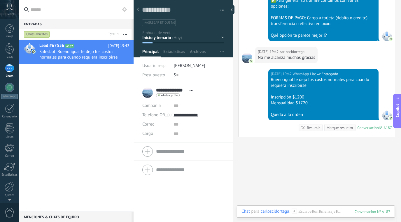
scroll to position [868, 0]
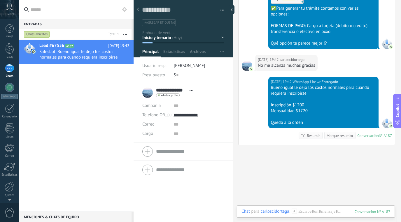
click at [0, 0] on div "Inicio y temario clase y horarios referencias y costos Formas de pago Rec Diari…" at bounding box center [0, 0] width 0 height 0
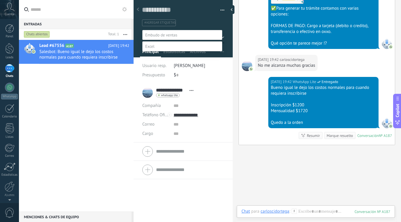
click at [0, 0] on label "Venta Perdido" at bounding box center [0, 0] width 0 height 0
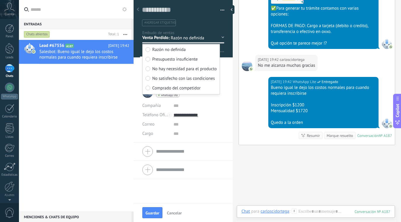
click at [189, 62] on label "Presupuesto insuficiente" at bounding box center [181, 60] width 71 height 10
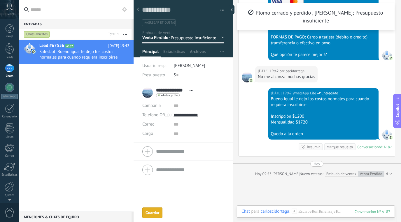
scroll to position [920, 0]
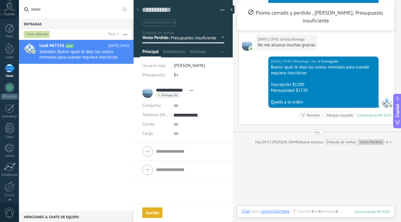
click at [151, 213] on div "Guardar" at bounding box center [153, 213] width 14 height 4
click at [341, 118] on div "Marque resuelto" at bounding box center [340, 116] width 26 height 6
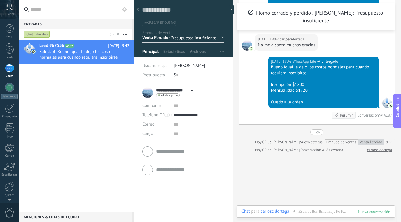
scroll to position [928, 0]
